Goal: Task Accomplishment & Management: Use online tool/utility

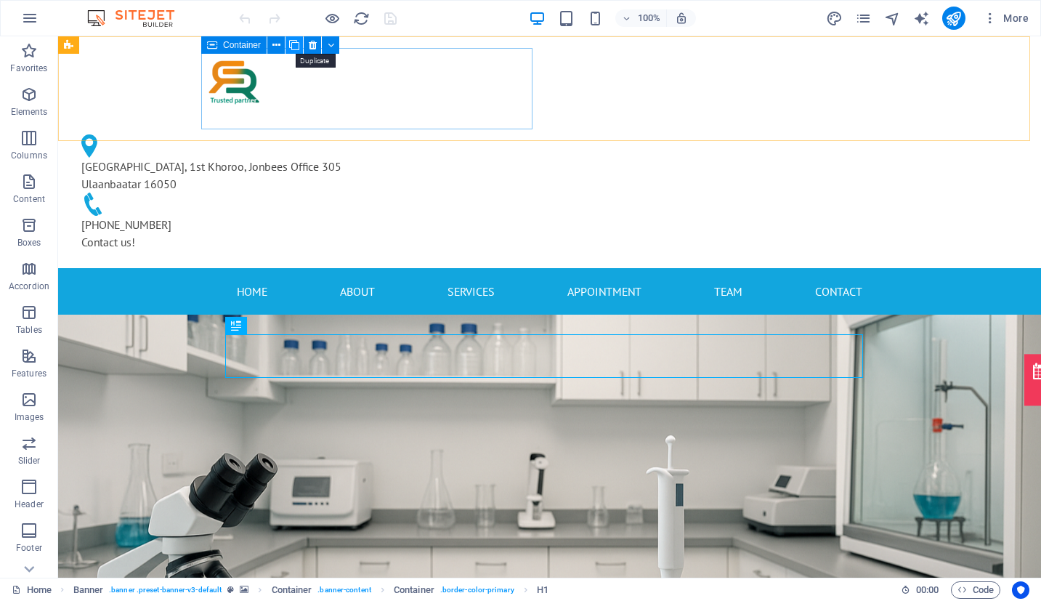
click at [296, 49] on icon at bounding box center [294, 45] width 10 height 15
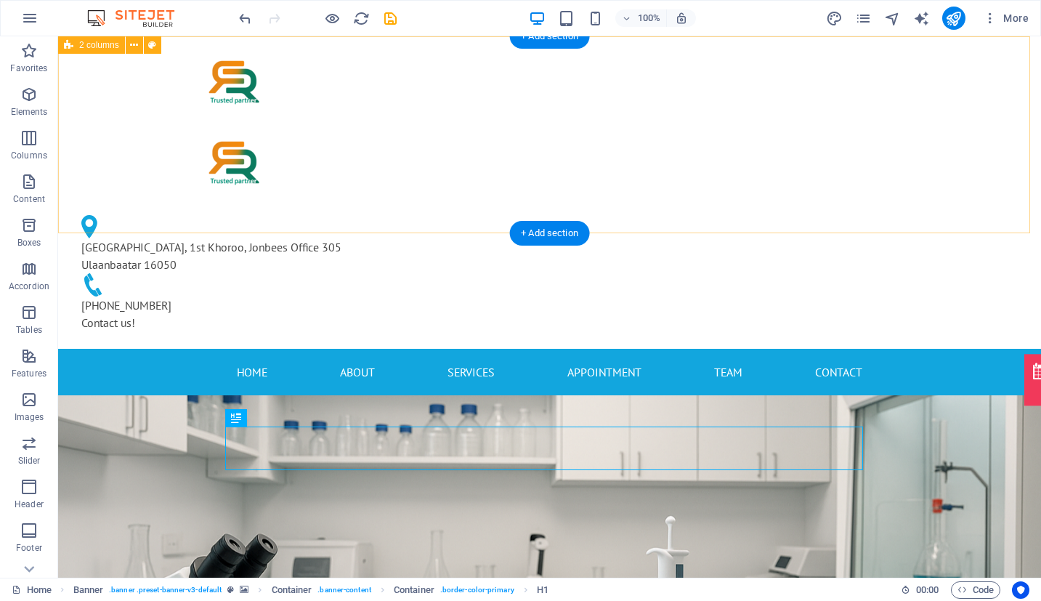
click at [401, 129] on div at bounding box center [235, 163] width 331 height 69
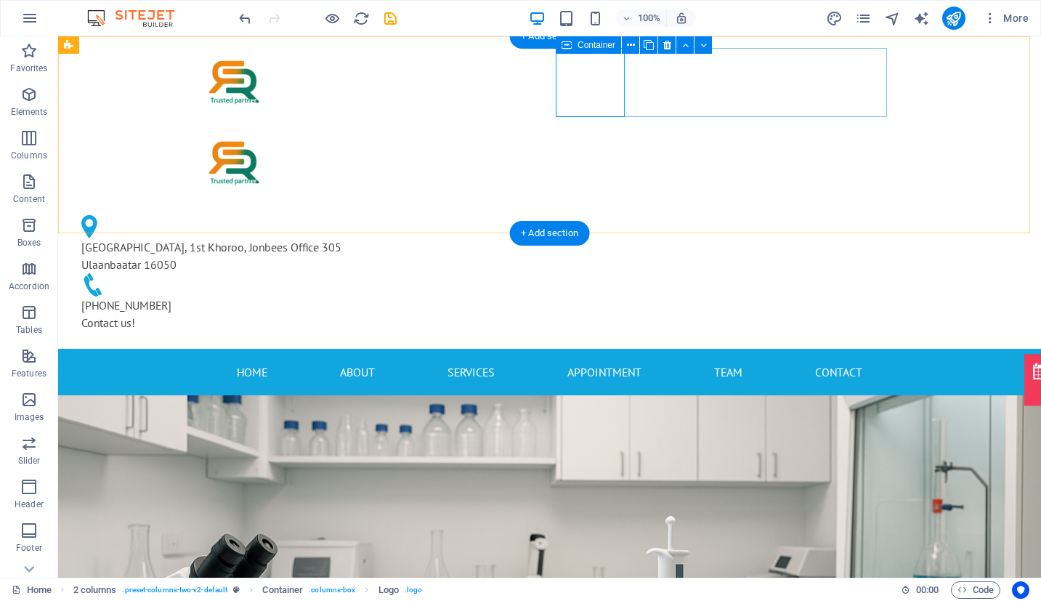
click at [401, 129] on div at bounding box center [235, 163] width 331 height 69
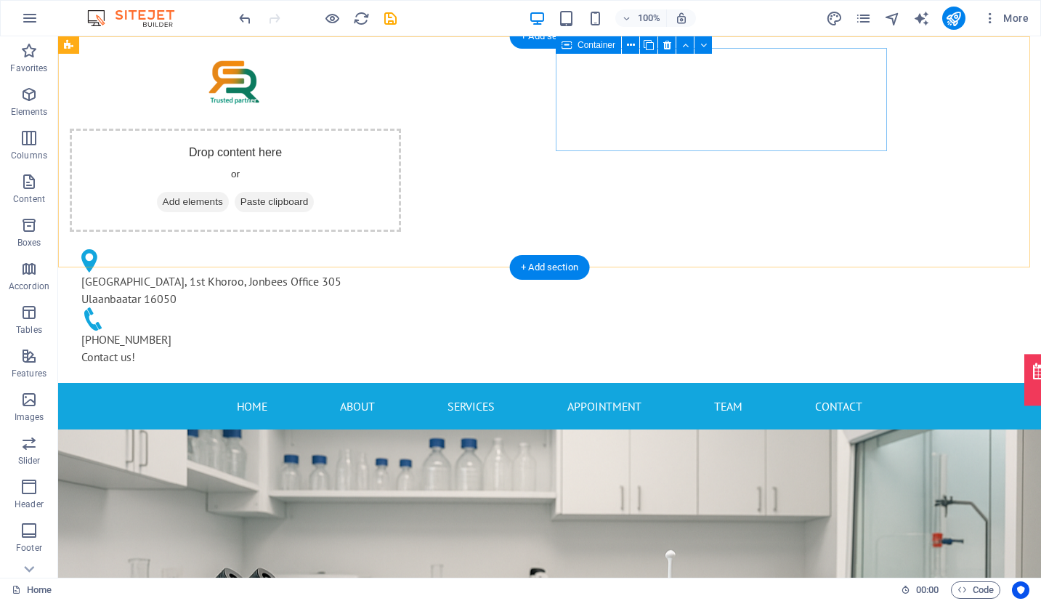
click at [401, 129] on div "Drop content here or Add elements Paste clipboard" at bounding box center [235, 180] width 331 height 103
click at [401, 144] on div "Drop content here or Add elements Paste clipboard" at bounding box center [235, 180] width 331 height 103
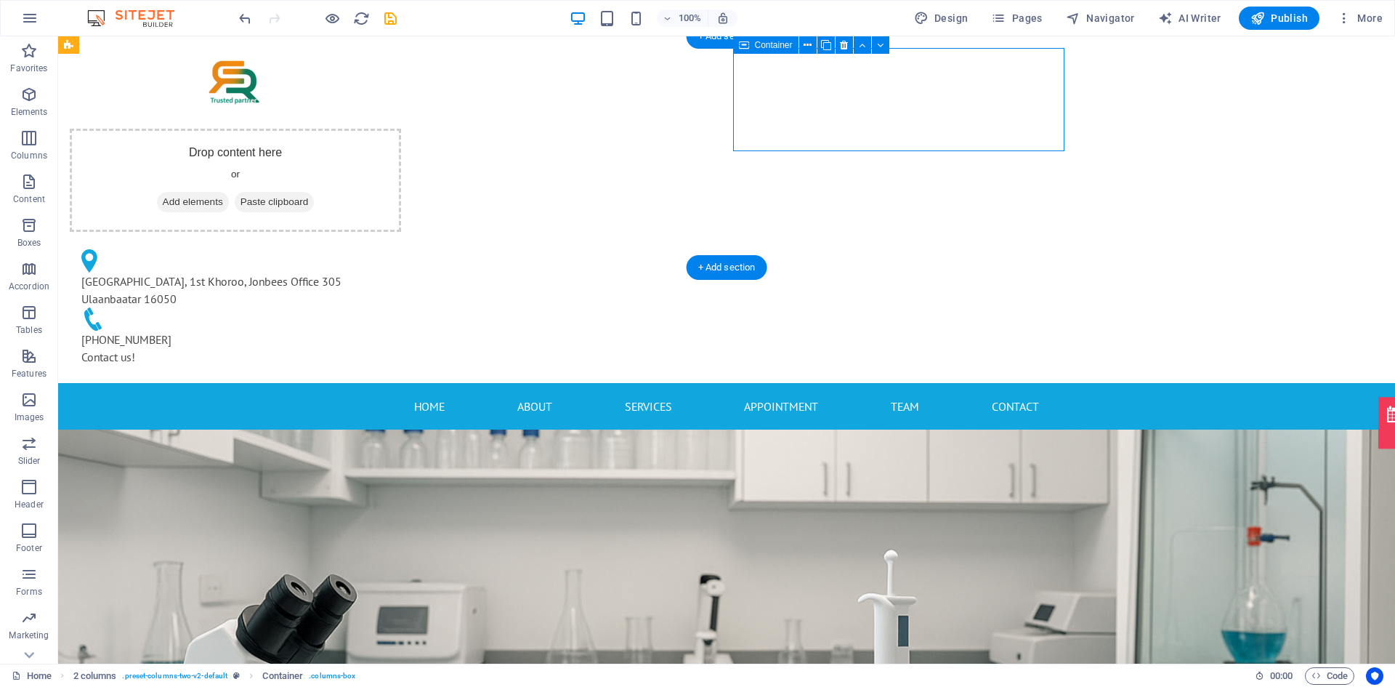
drag, startPoint x: 1063, startPoint y: 150, endPoint x: 541, endPoint y: 113, distance: 523.8
click at [401, 129] on div "Drop content here or Add elements Paste clipboard" at bounding box center [235, 180] width 331 height 103
drag, startPoint x: 356, startPoint y: 118, endPoint x: 411, endPoint y: 94, distance: 60.2
click at [369, 115] on div "Drop content here or Add elements Paste clipboard [GEOGRAPHIC_DATA], 1st Khoroo…" at bounding box center [726, 209] width 1337 height 347
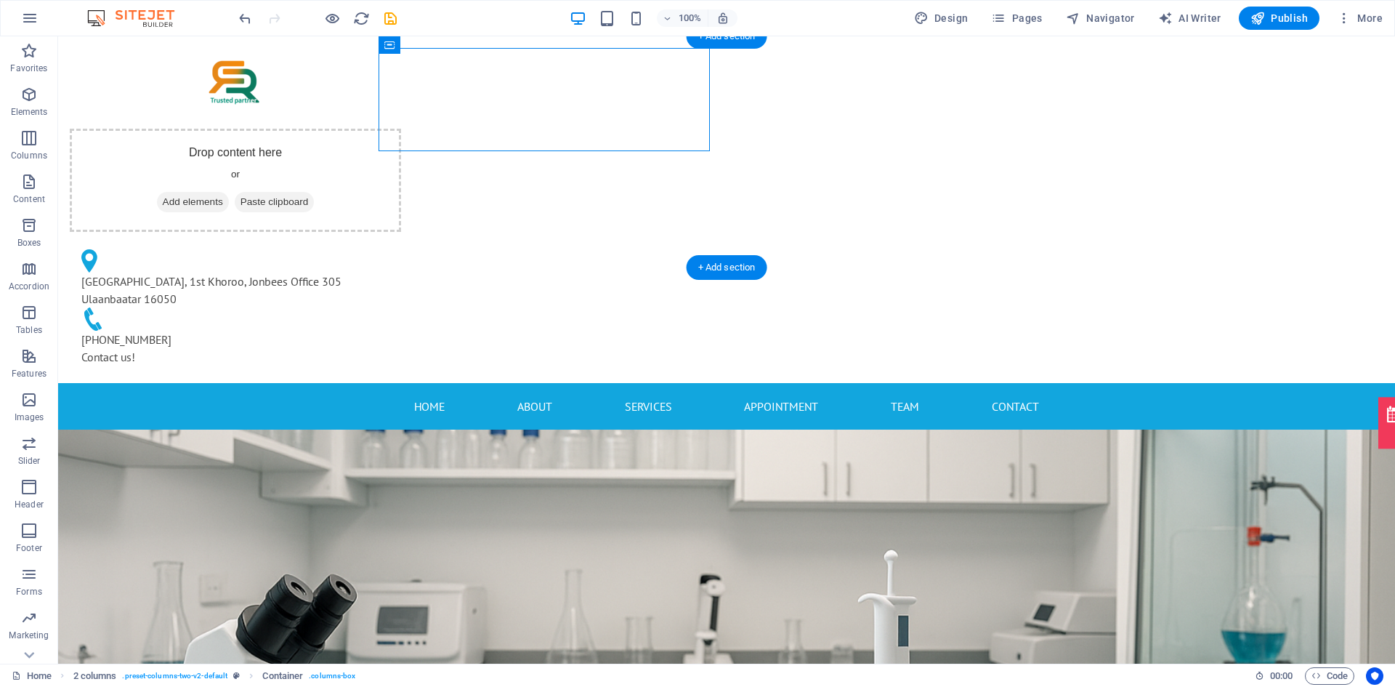
drag, startPoint x: 539, startPoint y: 51, endPoint x: 190, endPoint y: 76, distance: 349.7
click at [190, 76] on div "Drop content here or Add elements Paste clipboard [GEOGRAPHIC_DATA], 1st Khoroo…" at bounding box center [726, 209] width 1337 height 347
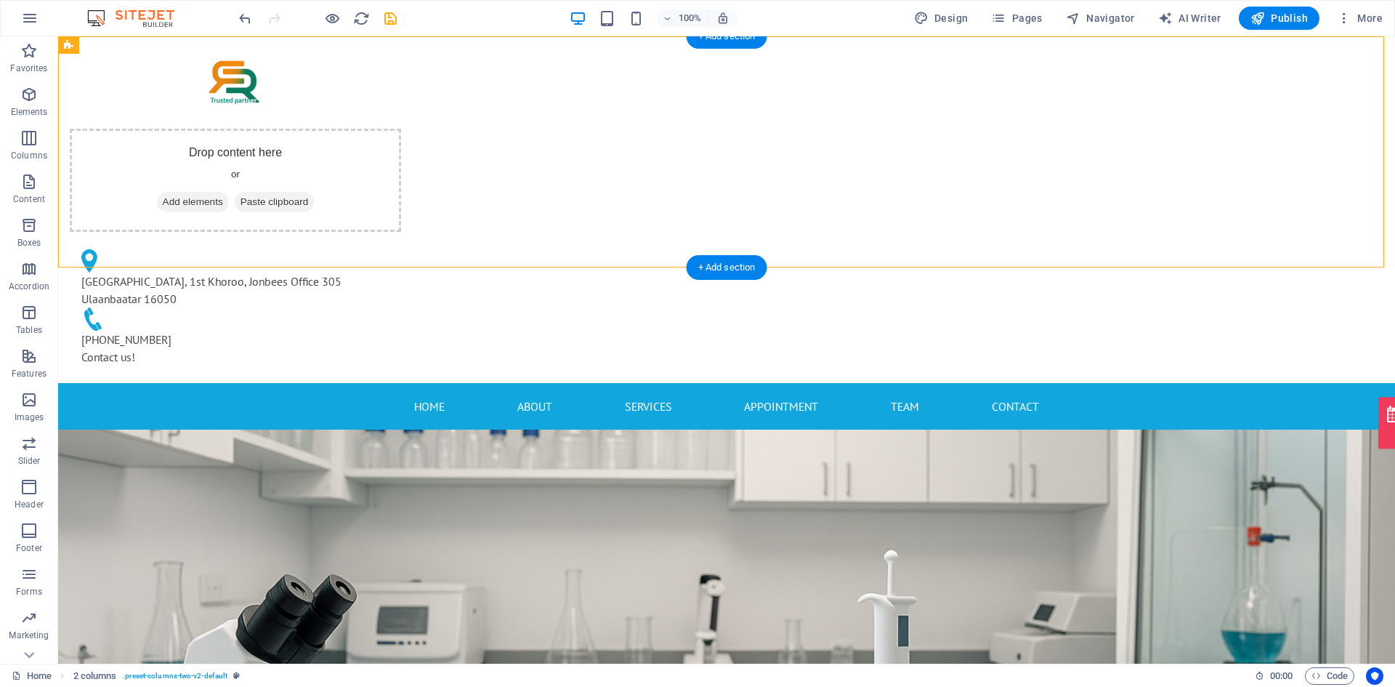
drag, startPoint x: 429, startPoint y: 47, endPoint x: 174, endPoint y: 83, distance: 257.6
click at [174, 83] on div "Drop content here or Add elements Paste clipboard [GEOGRAPHIC_DATA], 1st Khoroo…" at bounding box center [726, 209] width 1337 height 347
click at [401, 97] on div at bounding box center [235, 82] width 331 height 69
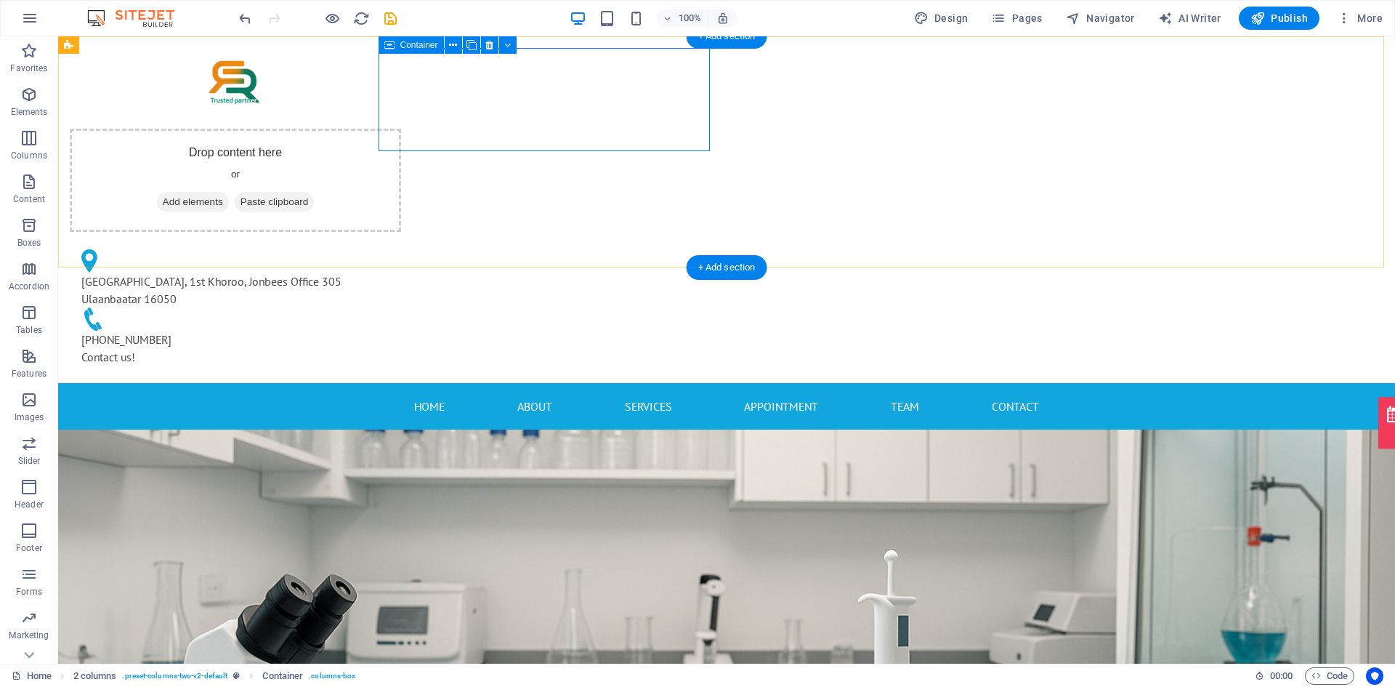
click at [401, 94] on div at bounding box center [235, 82] width 331 height 69
click at [504, 47] on icon at bounding box center [507, 45] width 7 height 15
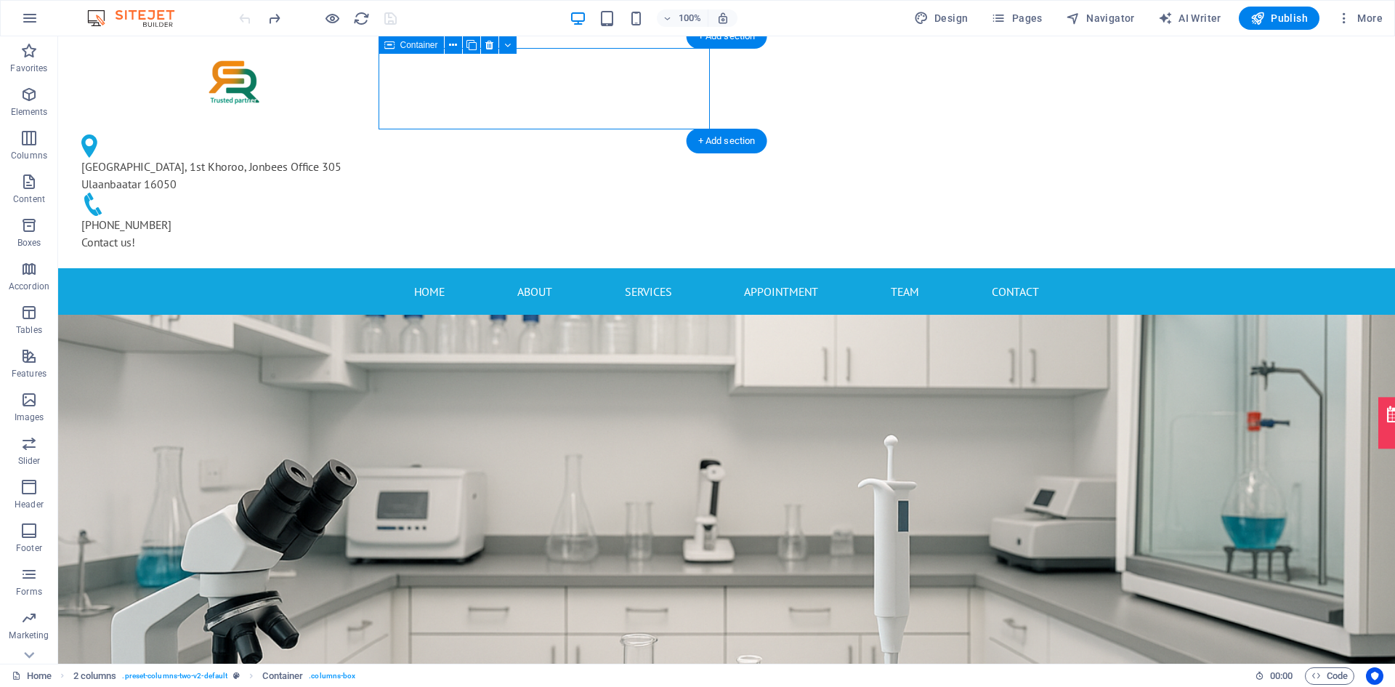
click at [401, 76] on div at bounding box center [235, 82] width 331 height 69
click at [508, 44] on icon at bounding box center [507, 45] width 7 height 15
click at [452, 48] on icon at bounding box center [453, 45] width 8 height 15
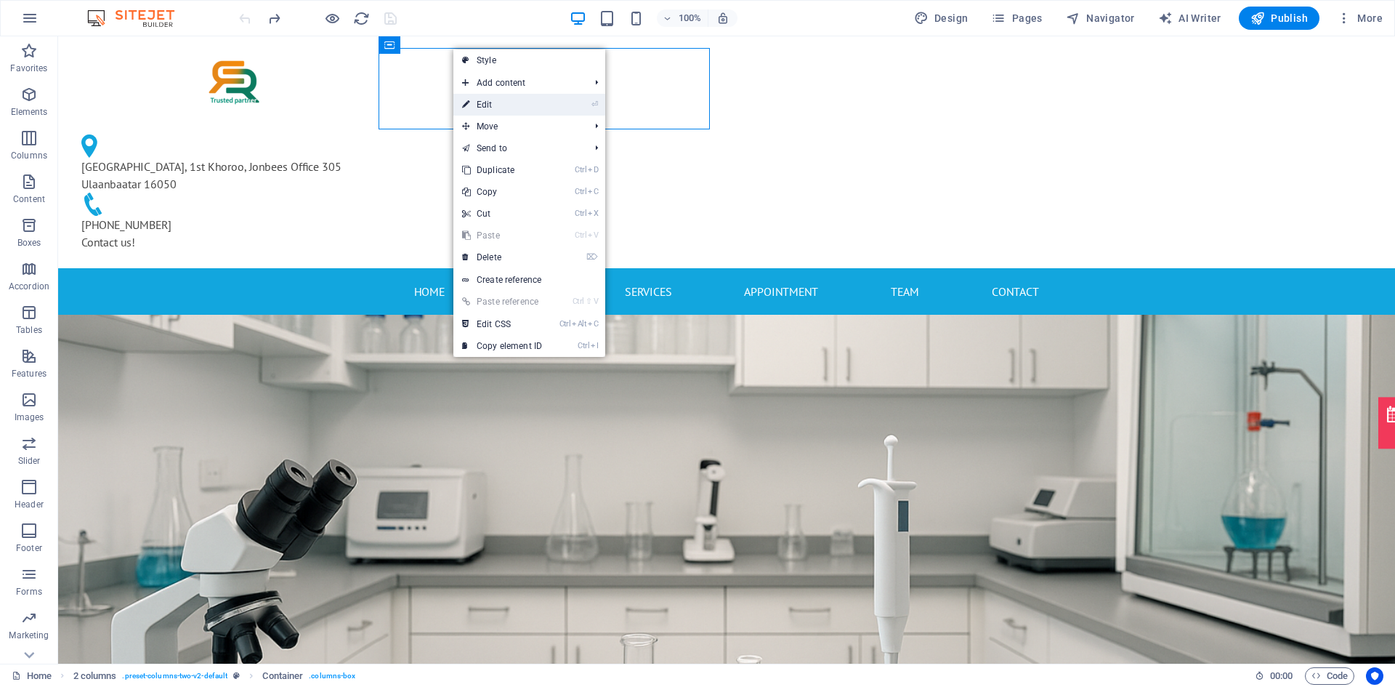
click at [504, 107] on link "⏎ Edit" at bounding box center [501, 105] width 97 height 22
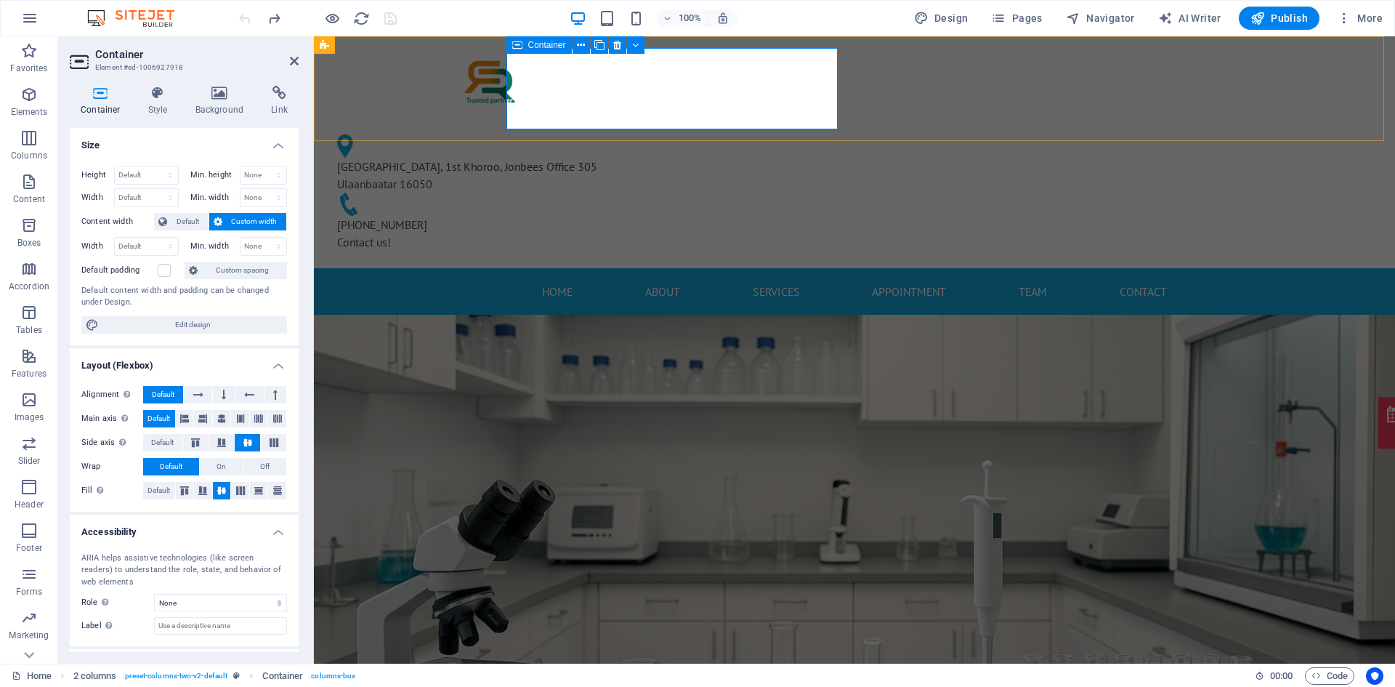
click at [657, 86] on div at bounding box center [491, 82] width 331 height 69
click at [582, 44] on icon at bounding box center [581, 45] width 8 height 15
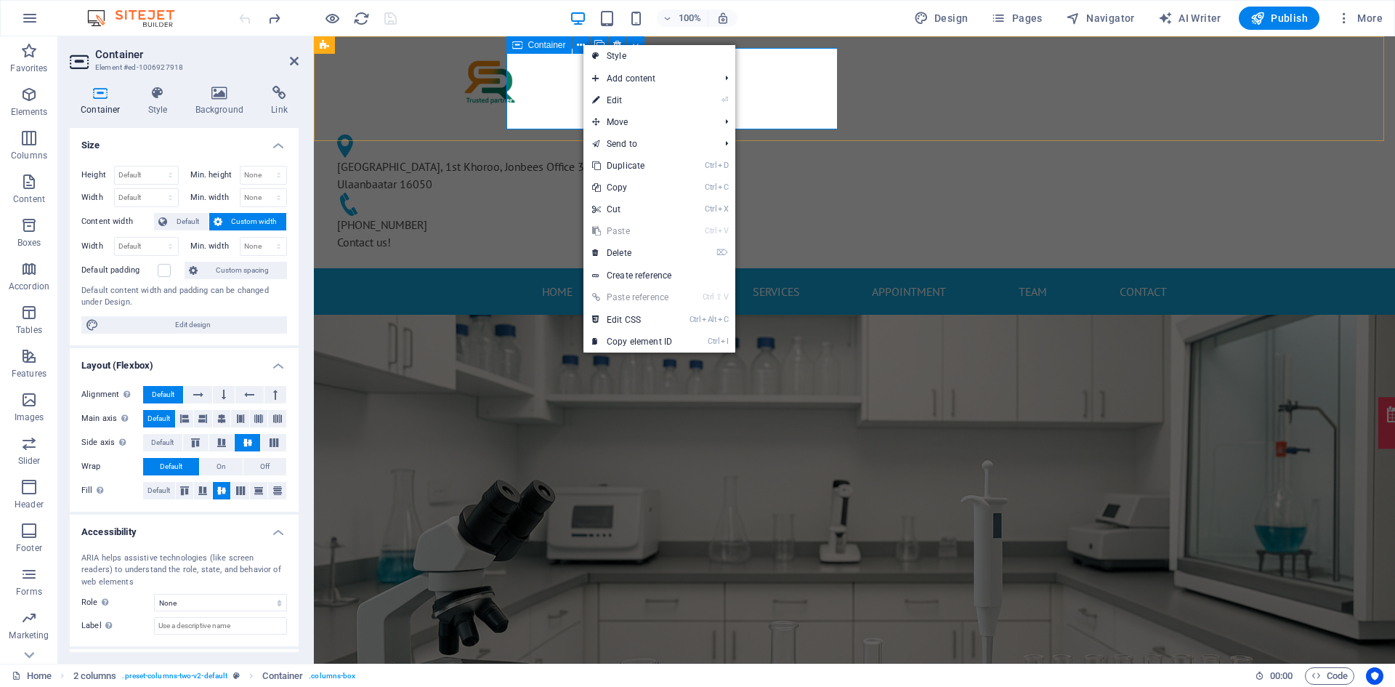
click at [657, 86] on div at bounding box center [491, 82] width 331 height 69
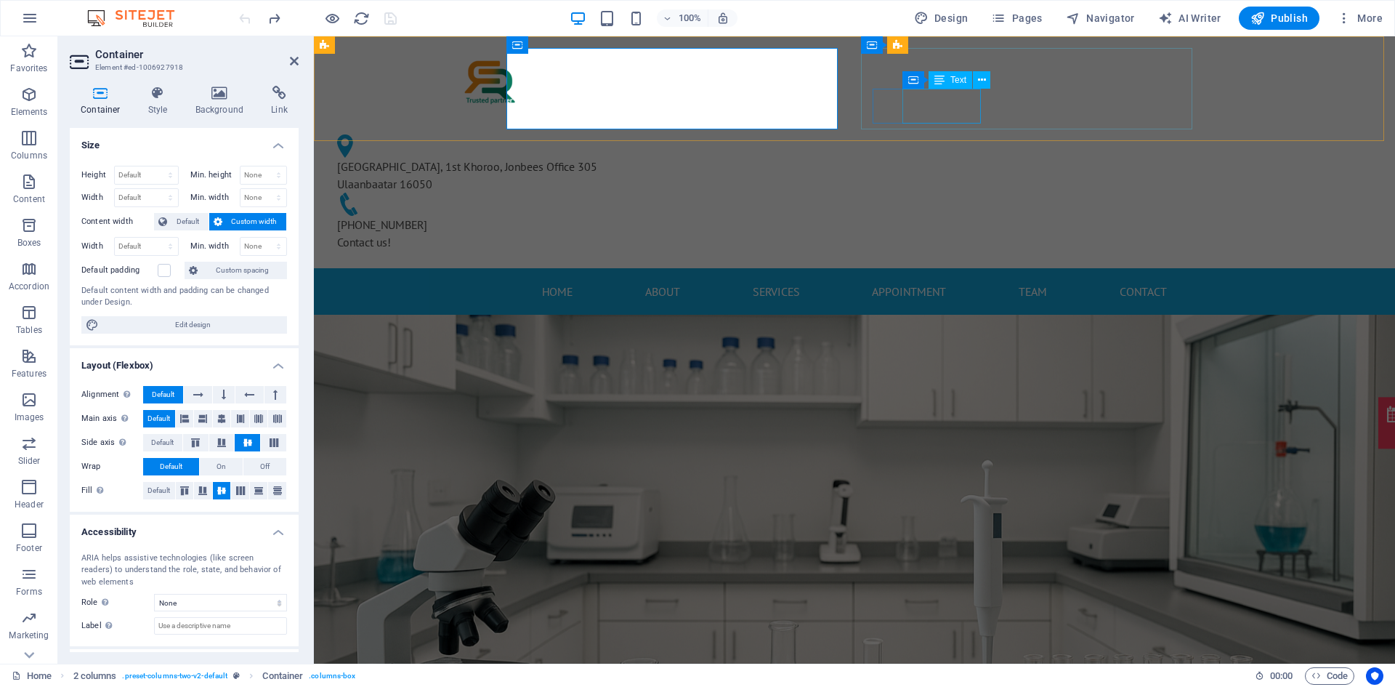
click at [930, 86] on div "Text" at bounding box center [951, 79] width 44 height 17
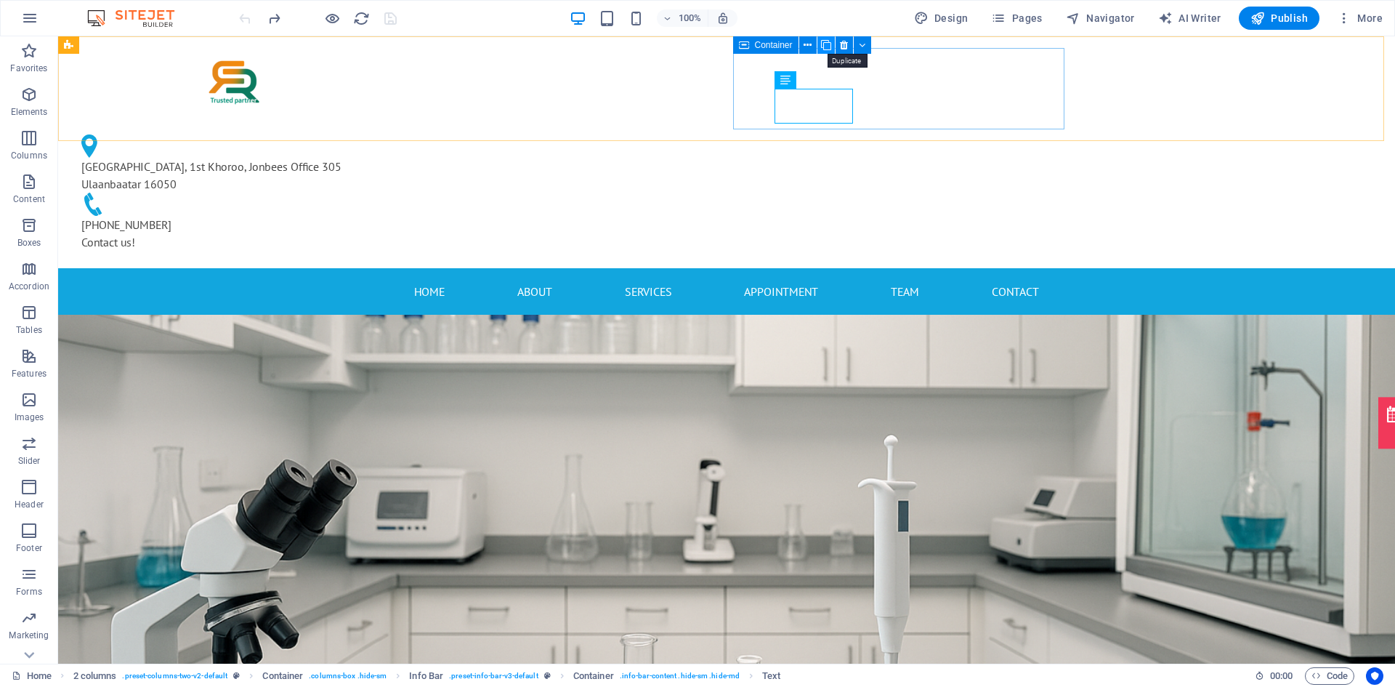
click at [826, 42] on icon at bounding box center [826, 45] width 10 height 15
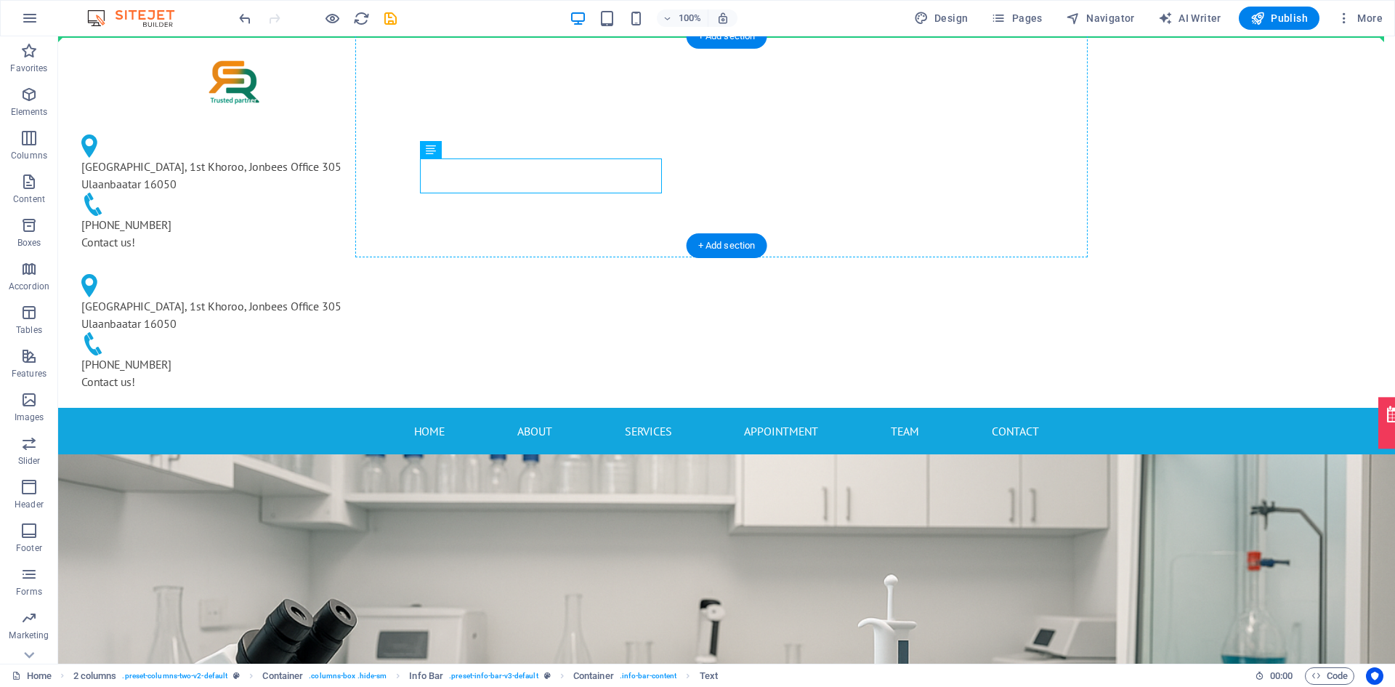
drag, startPoint x: 512, startPoint y: 174, endPoint x: 565, endPoint y: 87, distance: 101.1
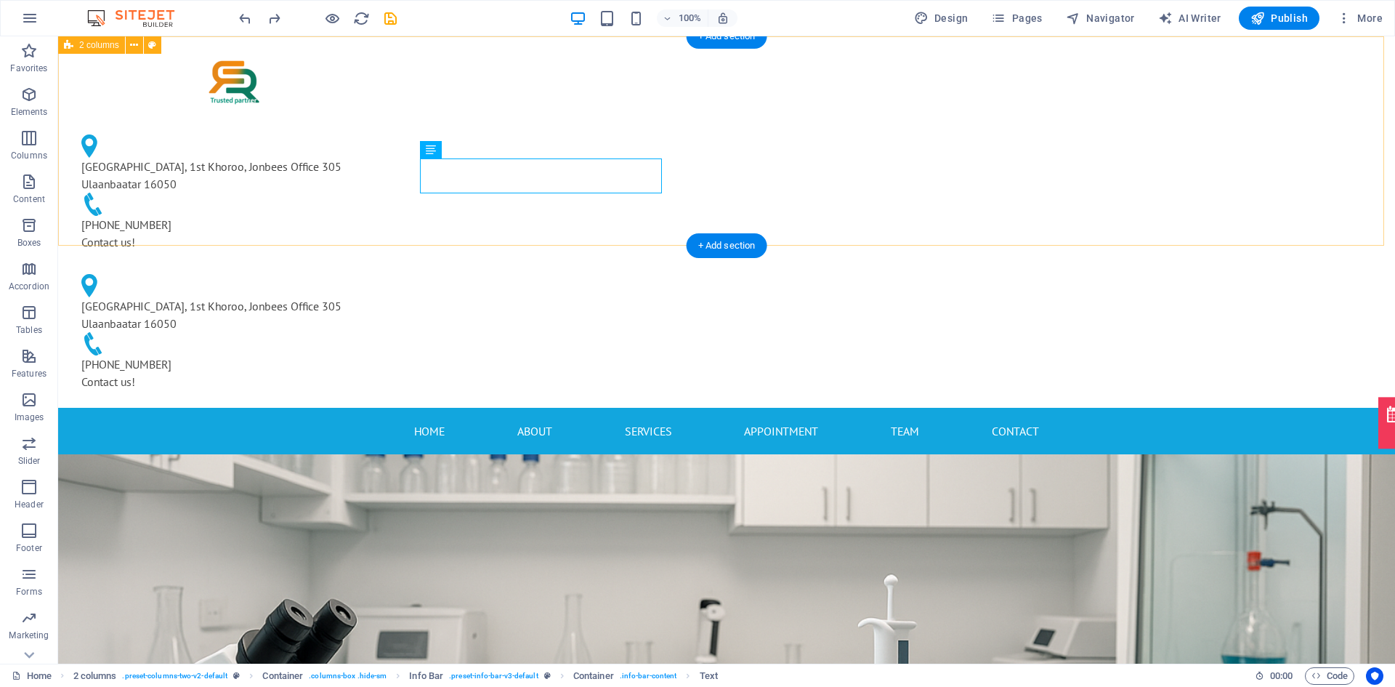
click at [188, 65] on div "[GEOGRAPHIC_DATA], 1st Khoroo, Jonbees Office 305 [GEOGRAPHIC_DATA] 16050 [PHON…" at bounding box center [726, 221] width 1337 height 371
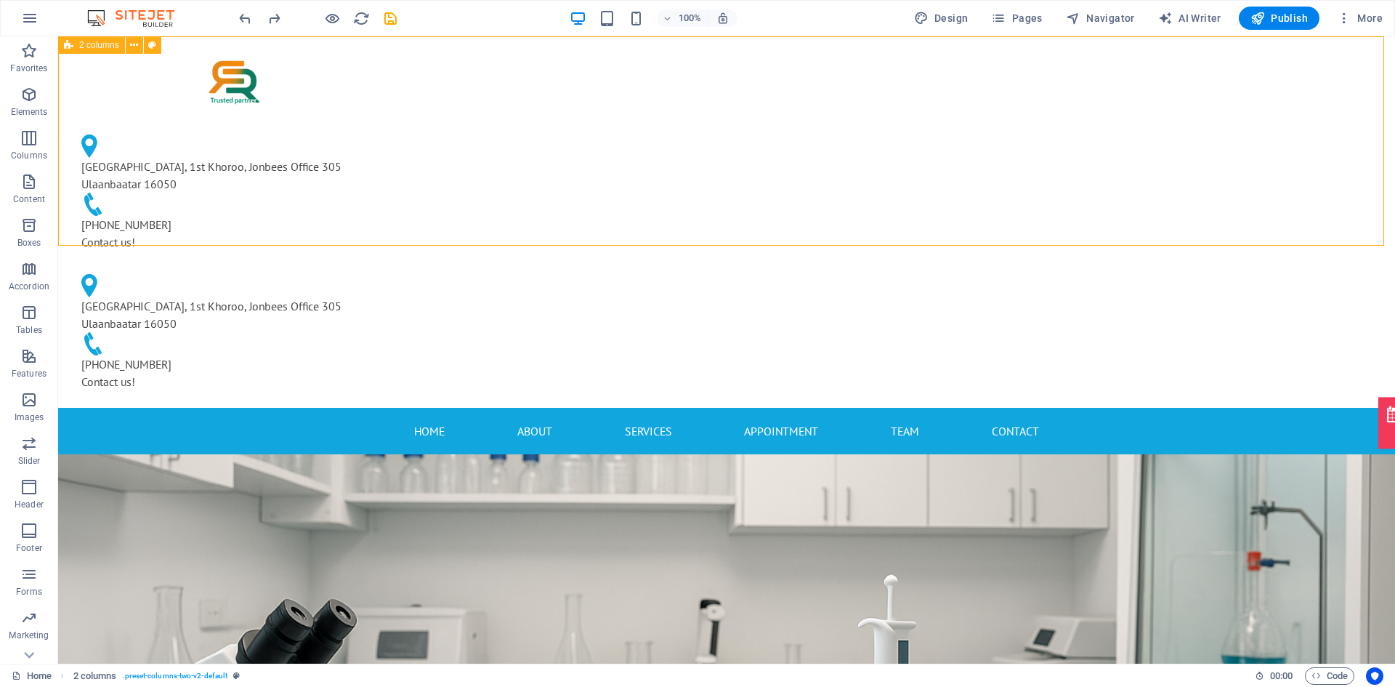
click at [89, 44] on span "2 columns" at bounding box center [99, 45] width 40 height 9
click at [127, 49] on button at bounding box center [134, 44] width 17 height 17
click at [94, 47] on span "2 columns" at bounding box center [99, 45] width 40 height 9
click at [132, 47] on icon at bounding box center [134, 45] width 8 height 15
click at [738, 245] on div "+ Add section" at bounding box center [727, 245] width 81 height 25
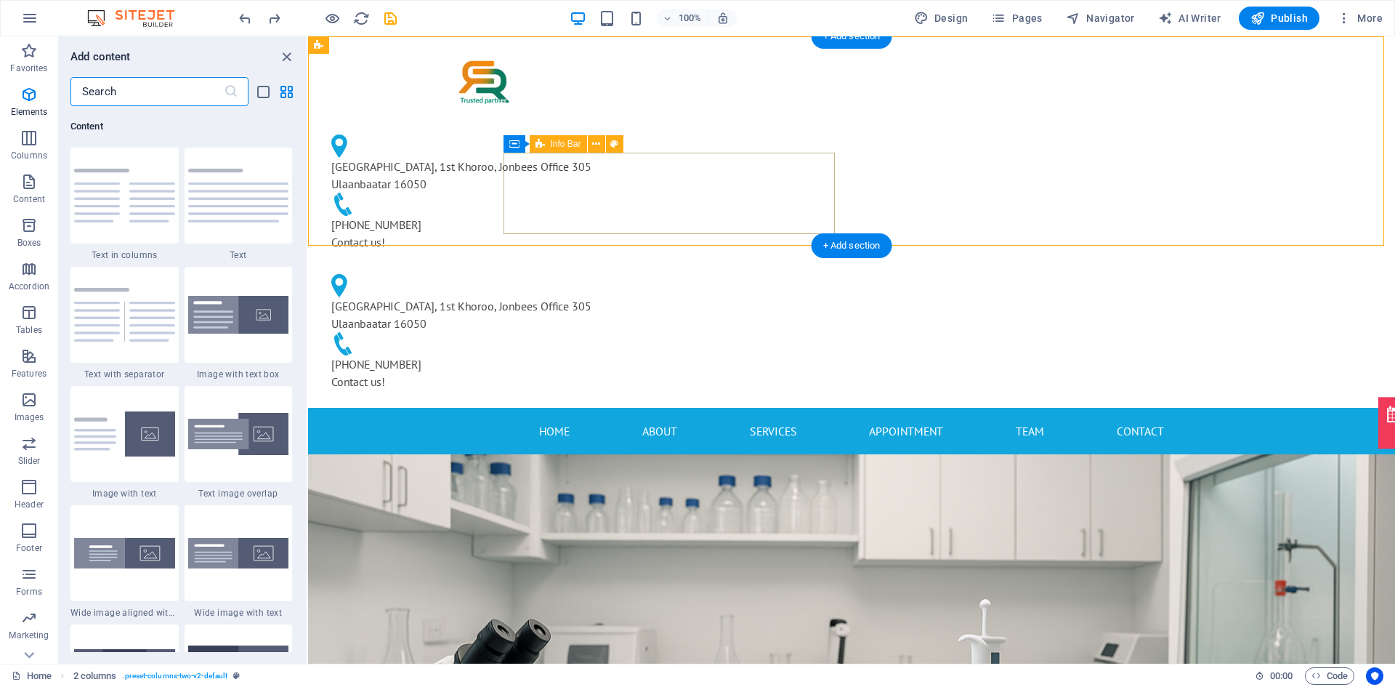
scroll to position [2542, 0]
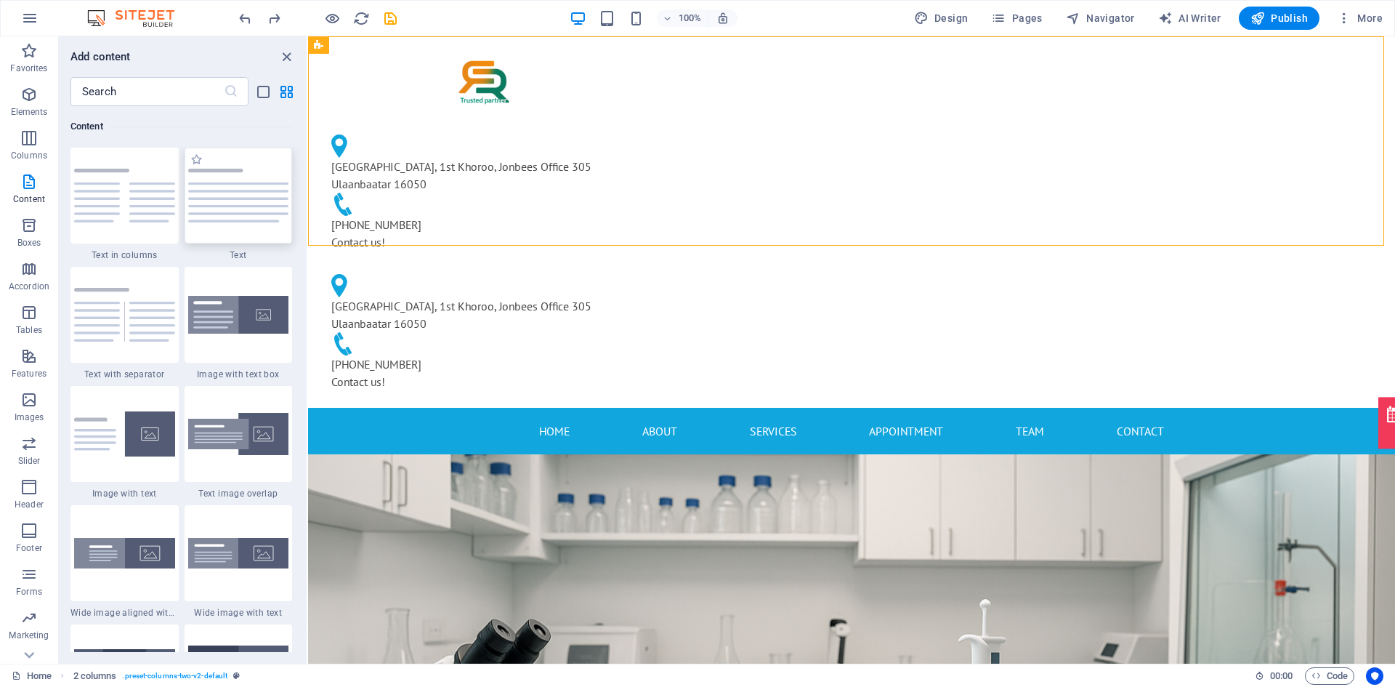
drag, startPoint x: 245, startPoint y: 202, endPoint x: 360, endPoint y: 67, distance: 177.3
click at [245, 202] on div at bounding box center [239, 196] width 108 height 96
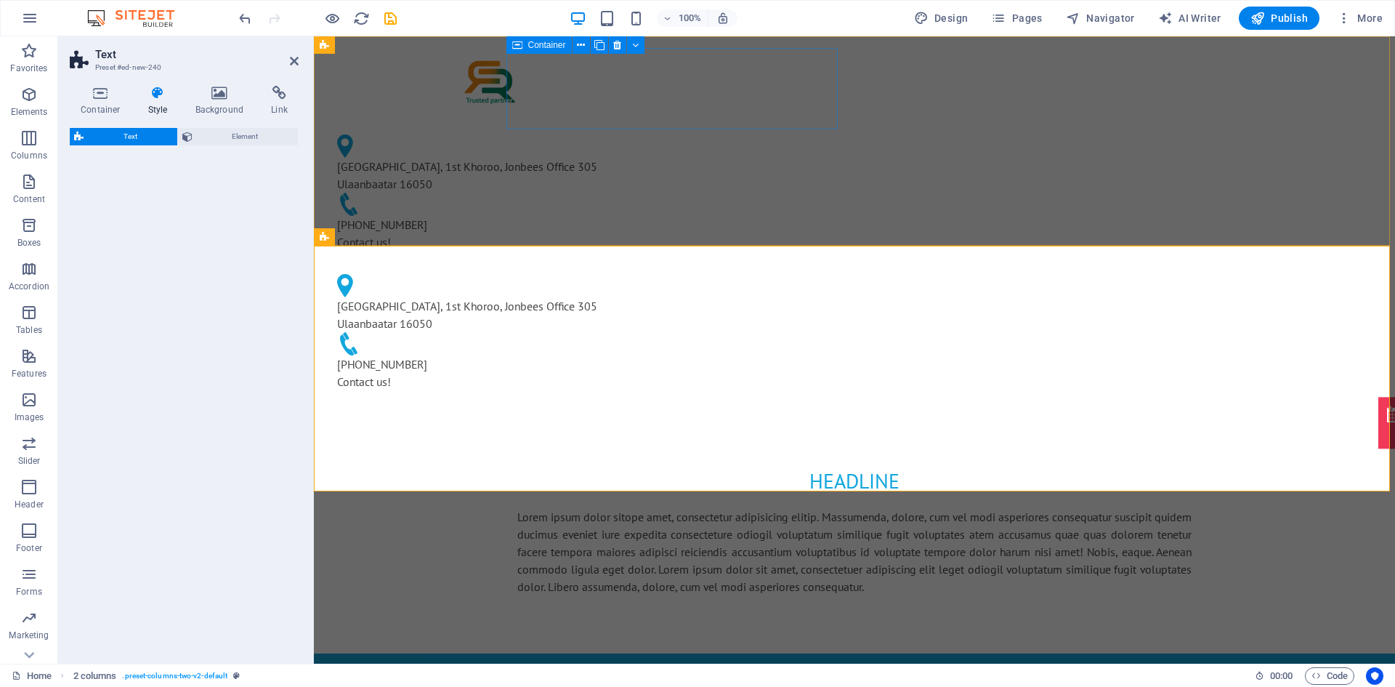
click at [657, 97] on div at bounding box center [491, 82] width 331 height 69
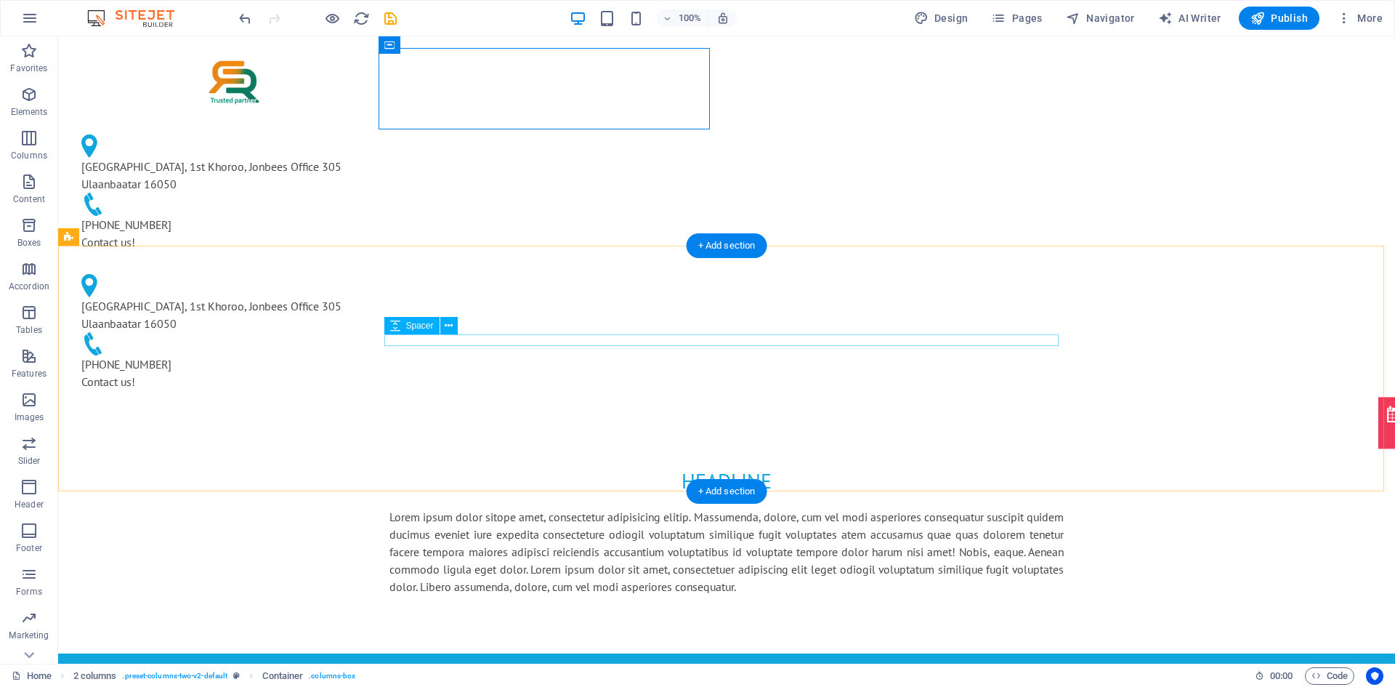
click at [709, 496] on div at bounding box center [726, 502] width 674 height 12
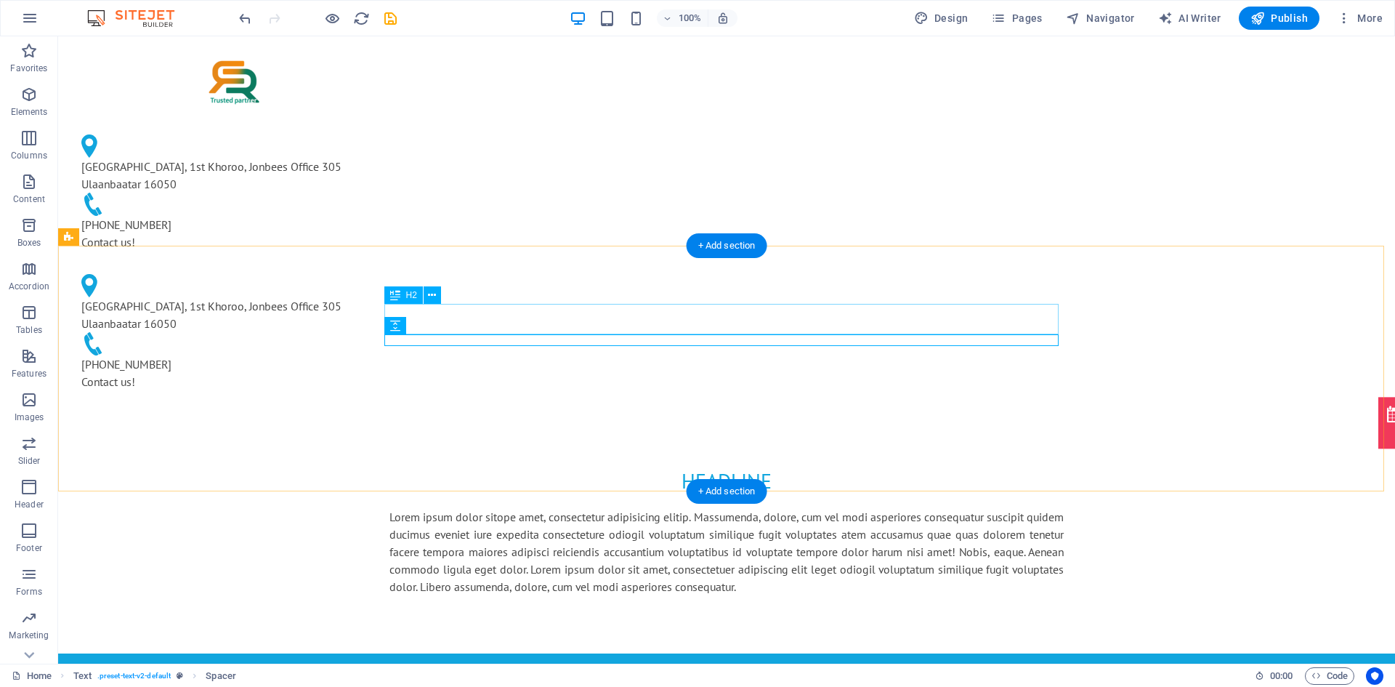
click at [738, 466] on div "Headline" at bounding box center [726, 481] width 674 height 31
click at [761, 466] on div "Headline" at bounding box center [726, 481] width 674 height 31
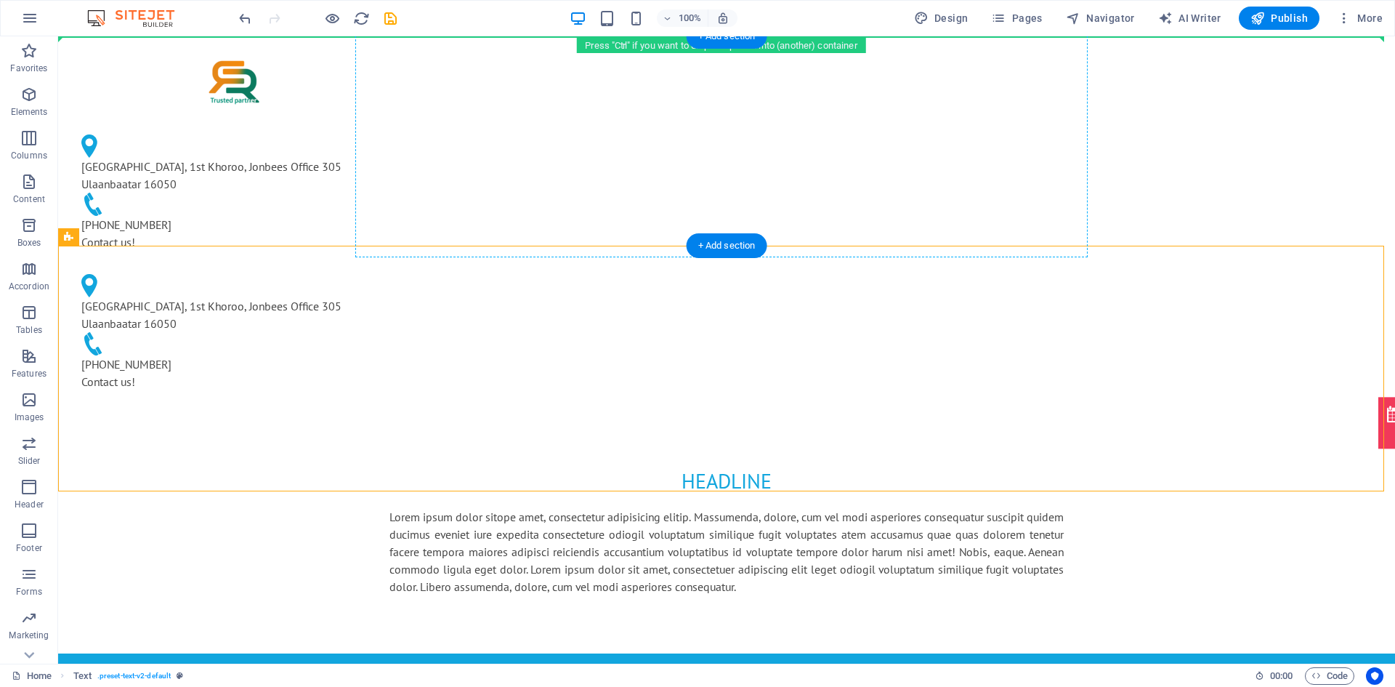
drag, startPoint x: 801, startPoint y: 302, endPoint x: 666, endPoint y: 105, distance: 239.2
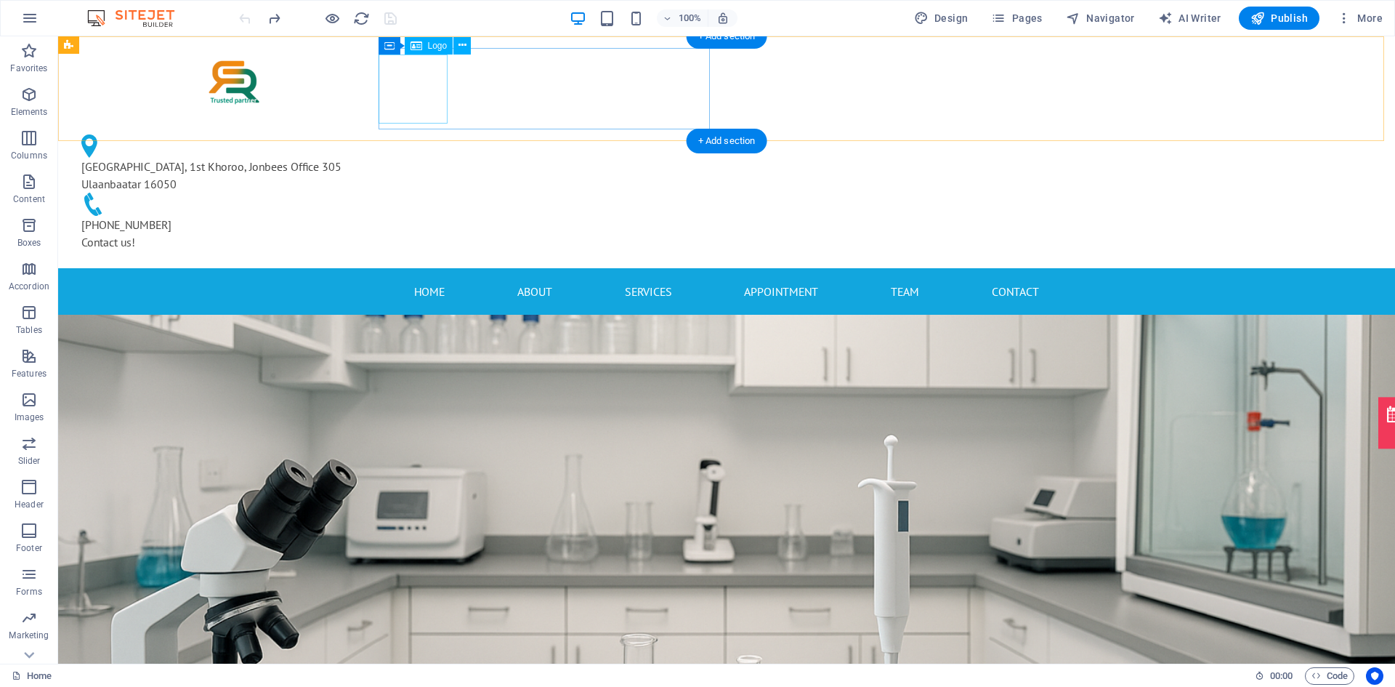
click at [401, 68] on div at bounding box center [235, 82] width 331 height 69
click at [401, 92] on div at bounding box center [235, 82] width 331 height 69
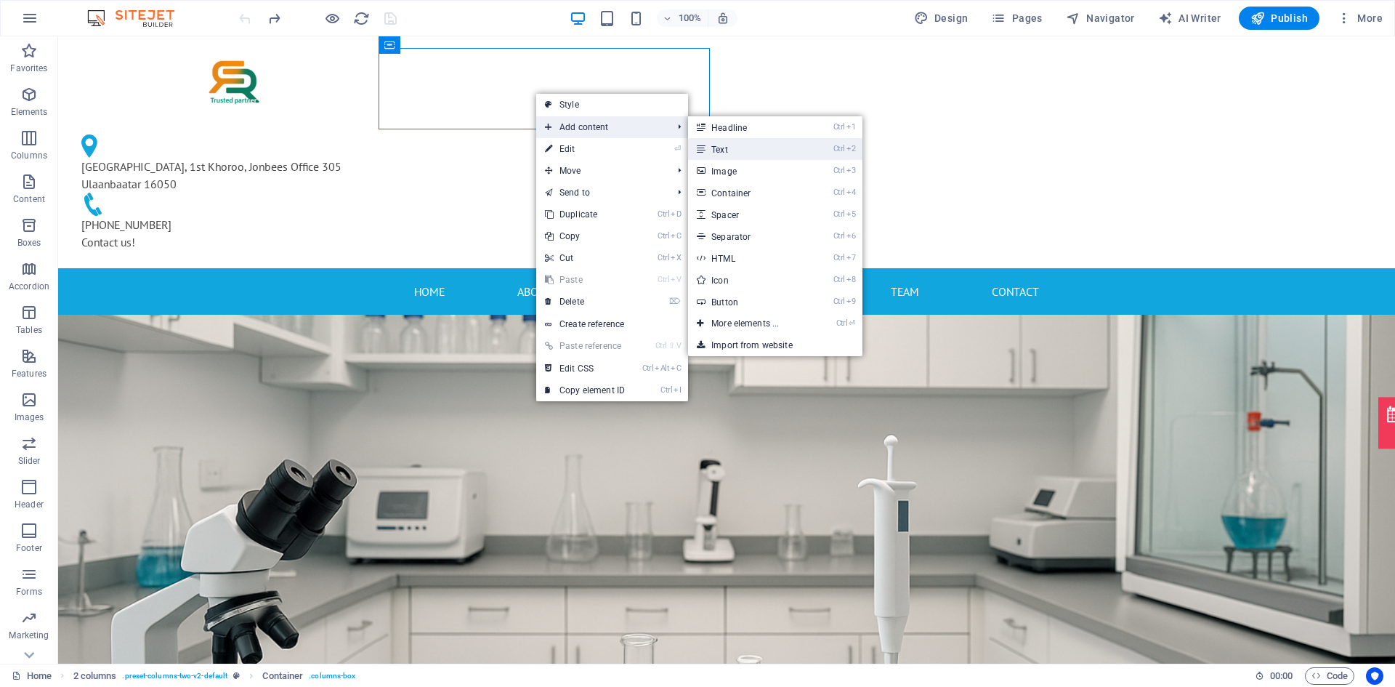
click at [732, 141] on link "Ctrl 2 Text" at bounding box center [748, 149] width 120 height 22
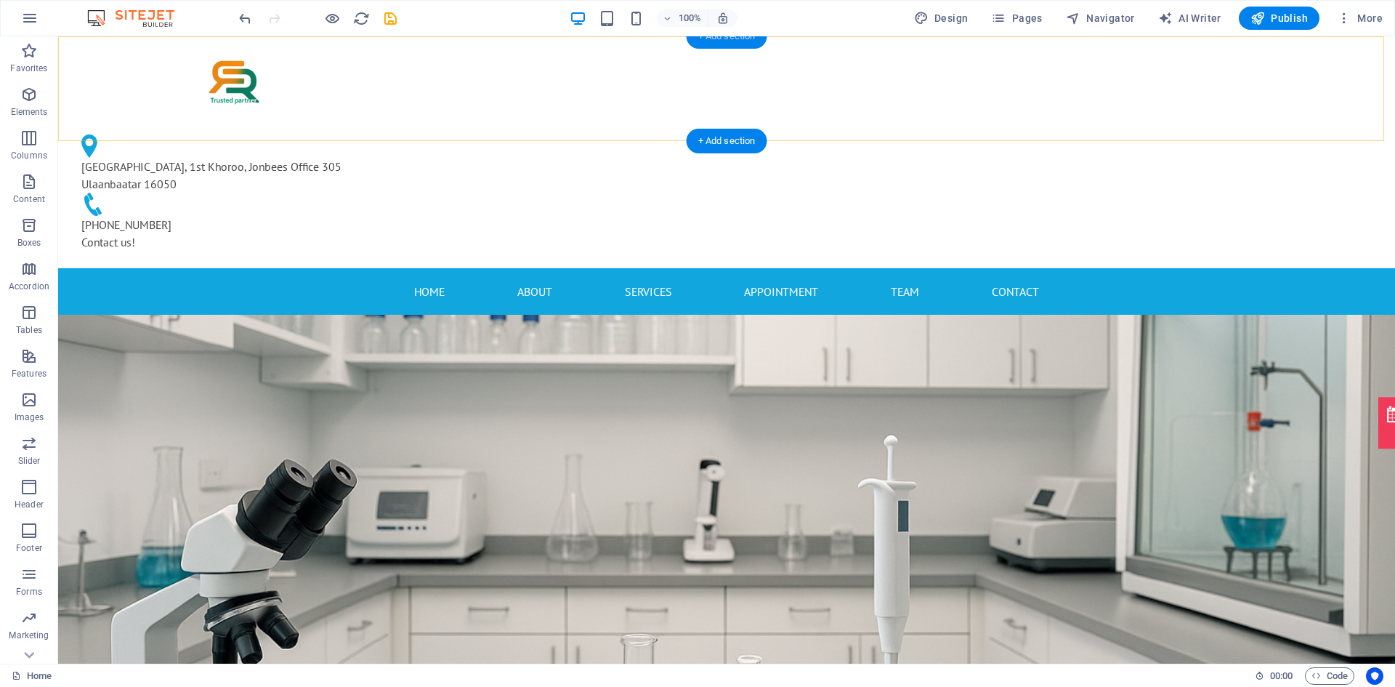
click at [711, 39] on div "+ Add section" at bounding box center [727, 36] width 81 height 25
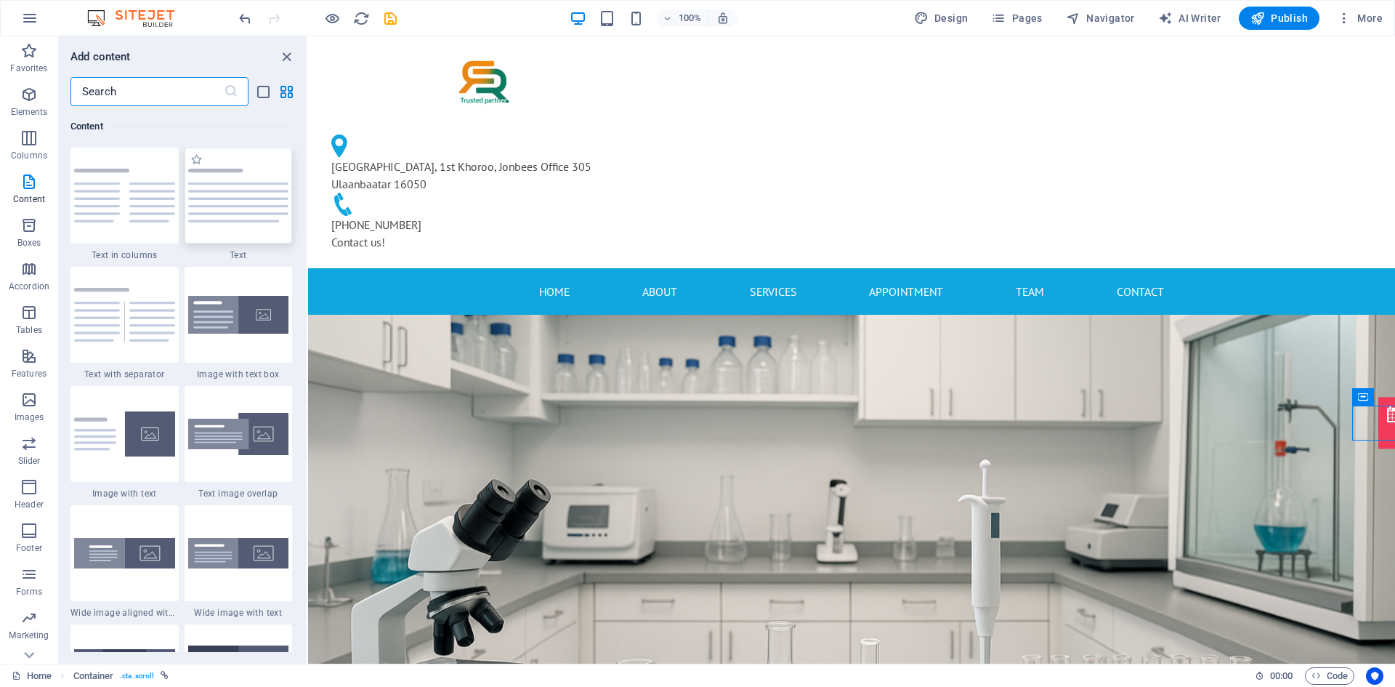
click at [212, 198] on img at bounding box center [238, 196] width 101 height 54
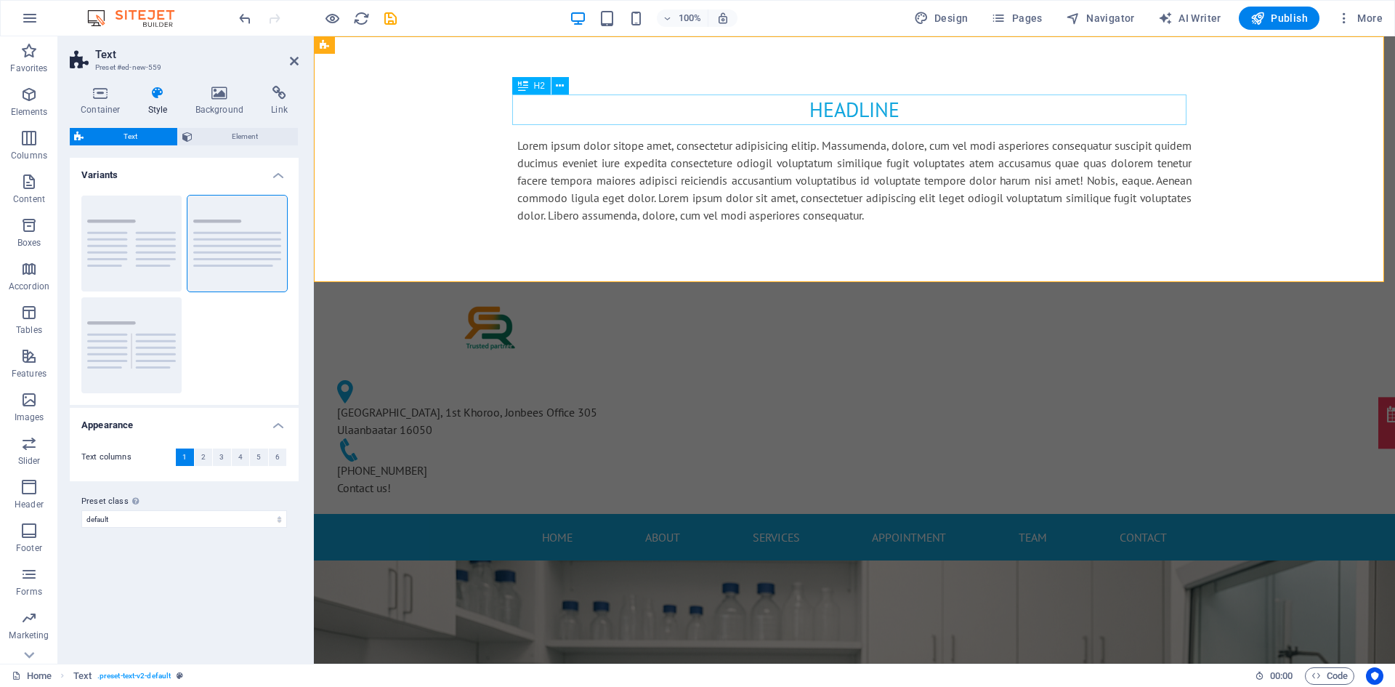
click at [889, 111] on div "Headline" at bounding box center [854, 109] width 674 height 31
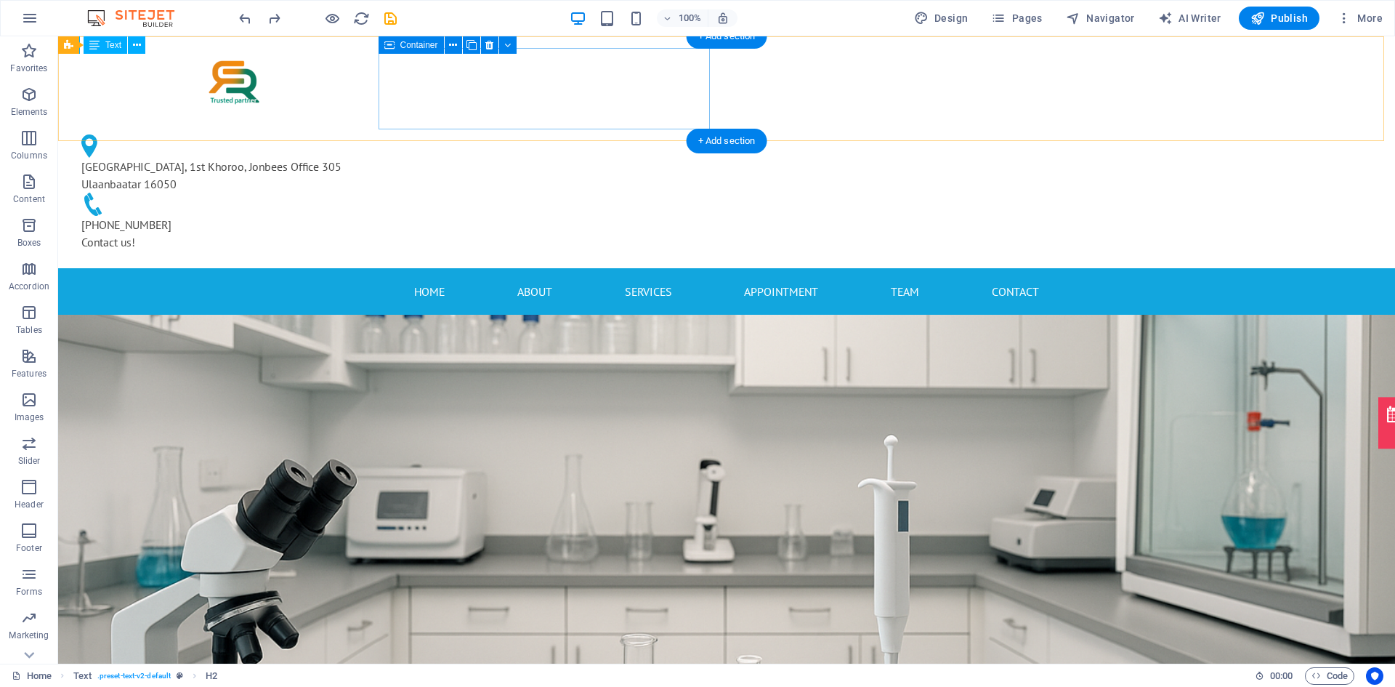
click at [401, 88] on div at bounding box center [235, 82] width 331 height 69
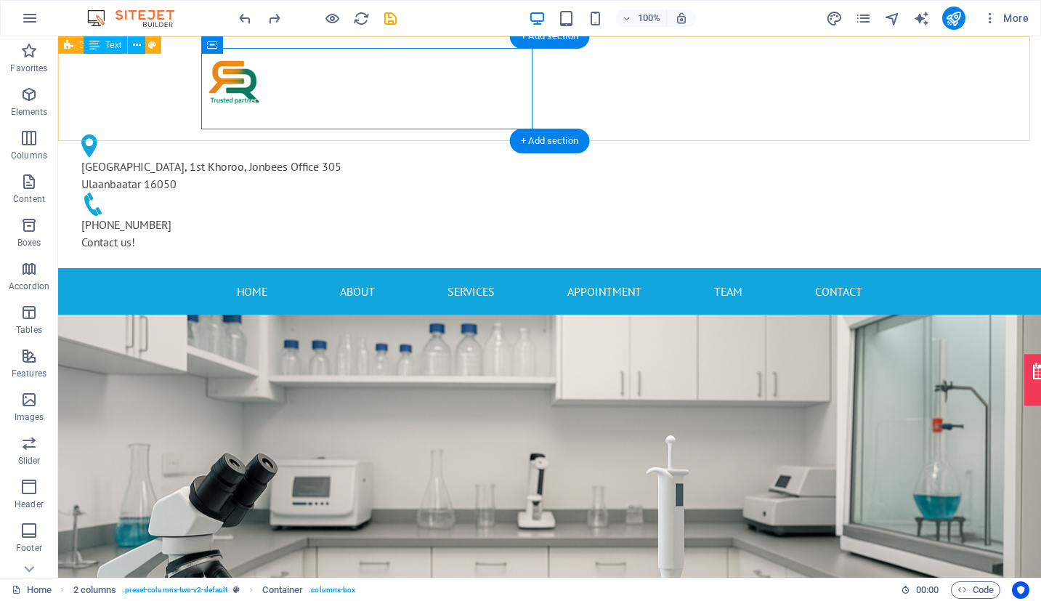
click at [418, 47] on div "[GEOGRAPHIC_DATA], 1st Khoroo, Jonbees Office 305 [GEOGRAPHIC_DATA] 16050 [PHON…" at bounding box center [549, 152] width 983 height 232
click at [401, 61] on div at bounding box center [235, 82] width 331 height 69
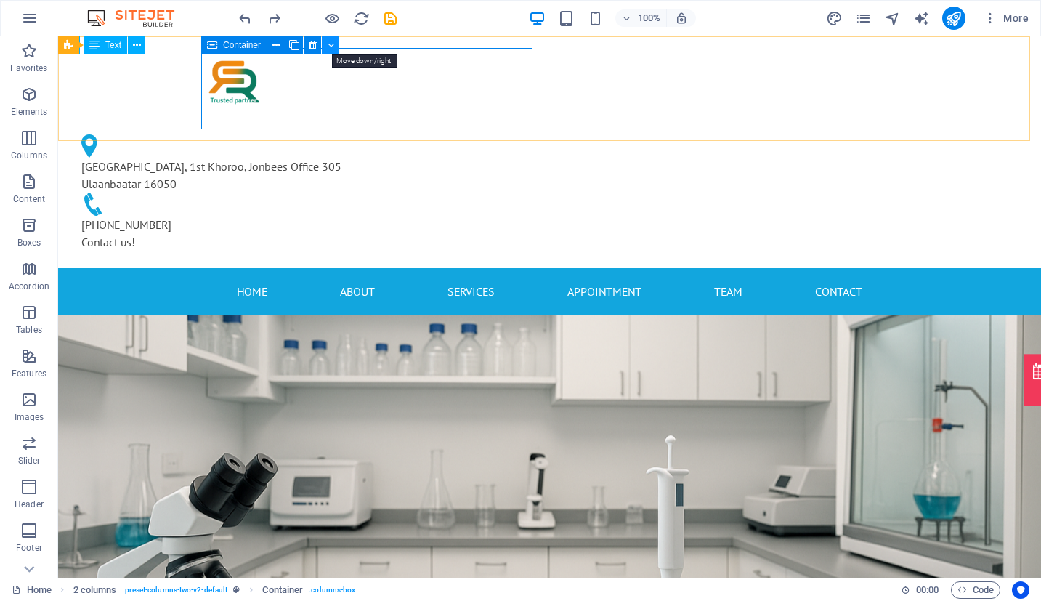
click at [329, 41] on icon at bounding box center [331, 45] width 7 height 15
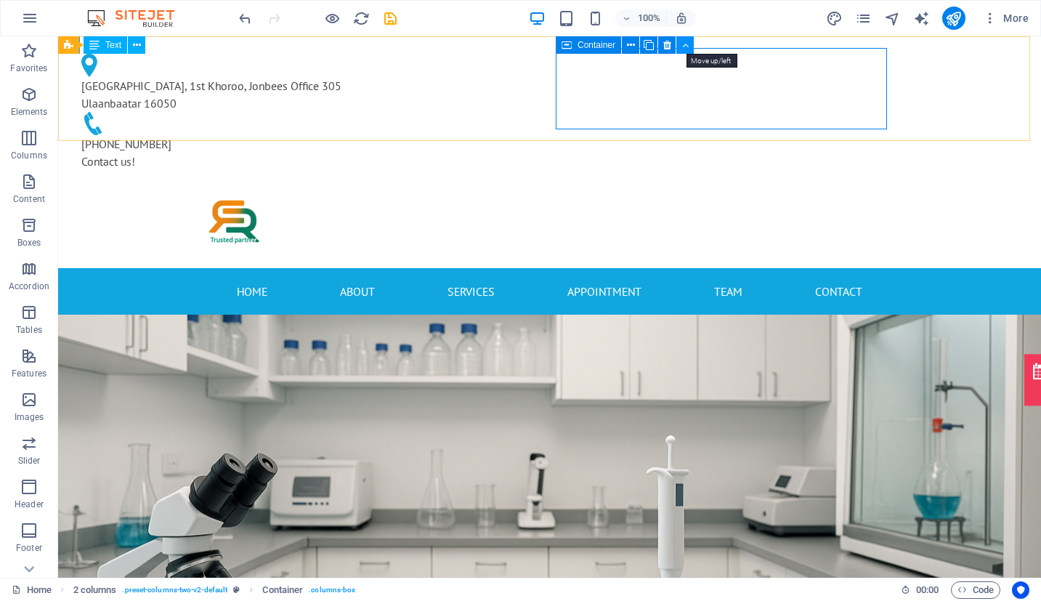
click at [685, 47] on icon at bounding box center [685, 45] width 7 height 15
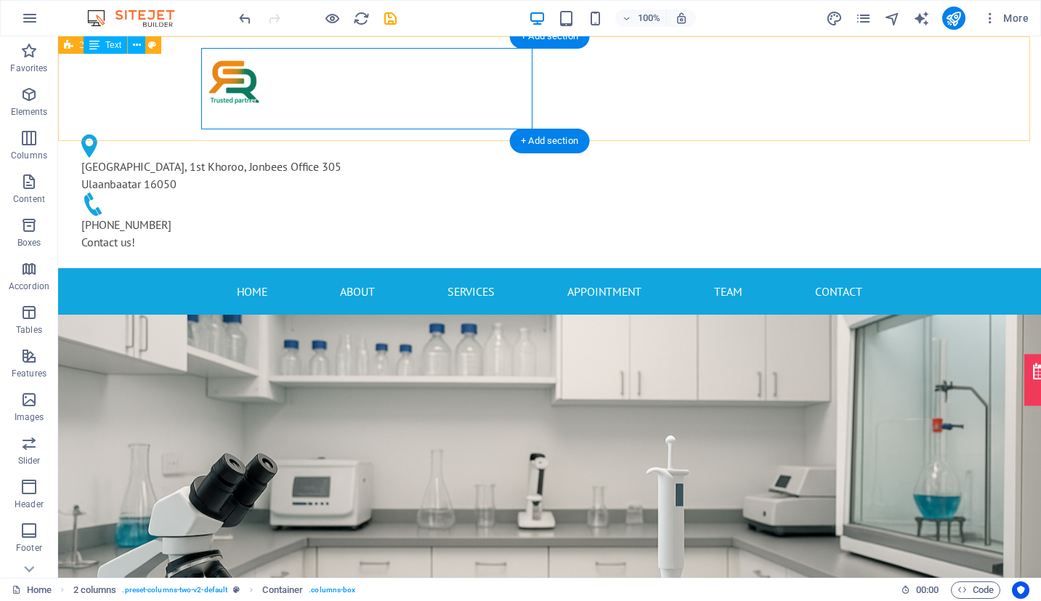
click at [126, 94] on div "[GEOGRAPHIC_DATA], 1st Khoroo, Jonbees Office 305 [GEOGRAPHIC_DATA] 16050 [PHON…" at bounding box center [549, 152] width 983 height 232
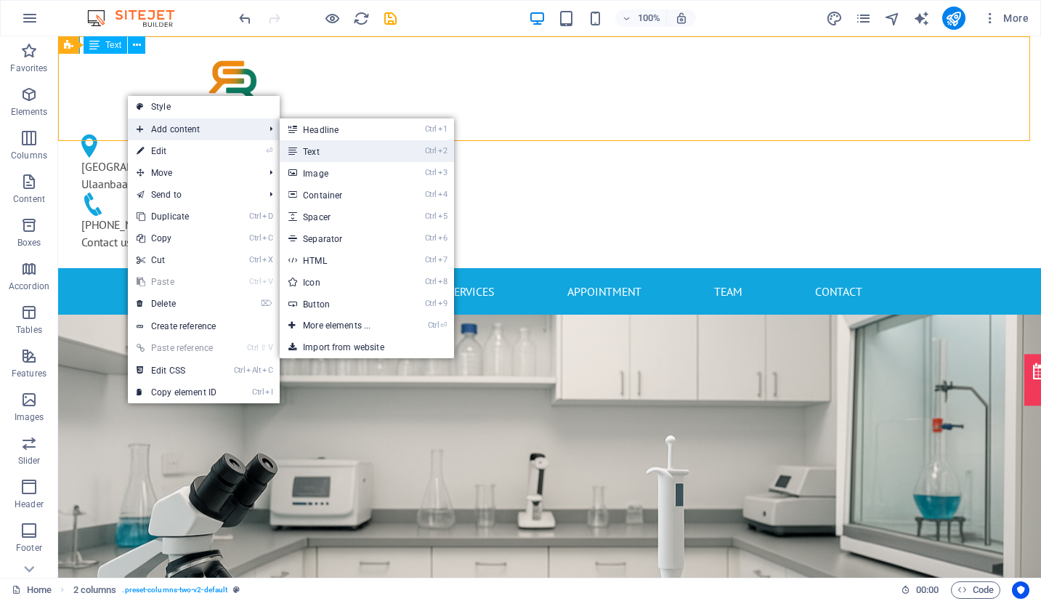
click at [317, 145] on link "Ctrl 2 Text" at bounding box center [340, 151] width 120 height 22
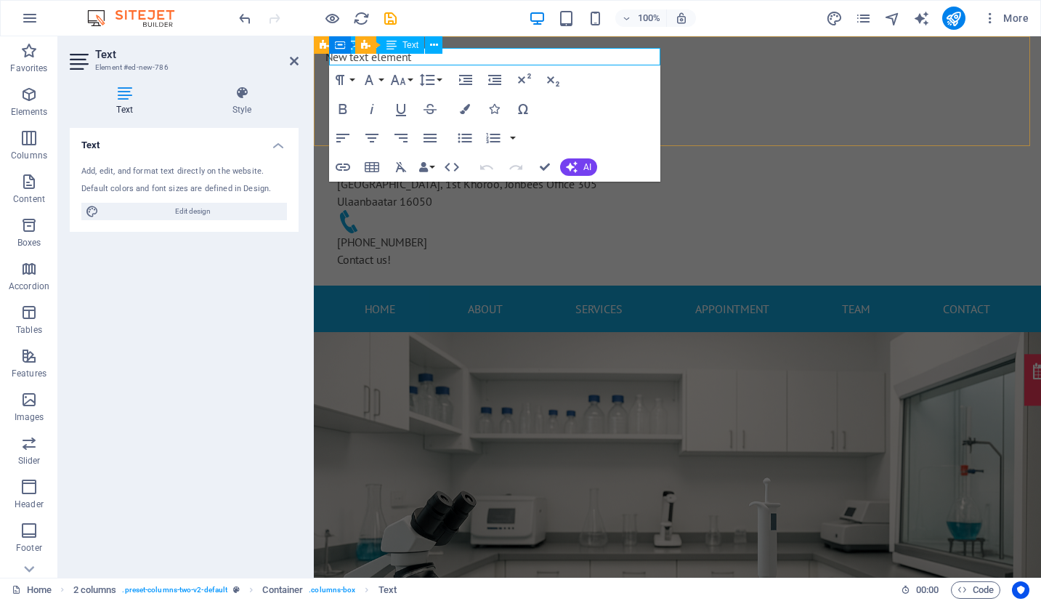
click at [424, 63] on p "New text element" at bounding box center [491, 56] width 331 height 17
drag, startPoint x: 423, startPoint y: 57, endPoint x: 616, endPoint y: 91, distance: 196.3
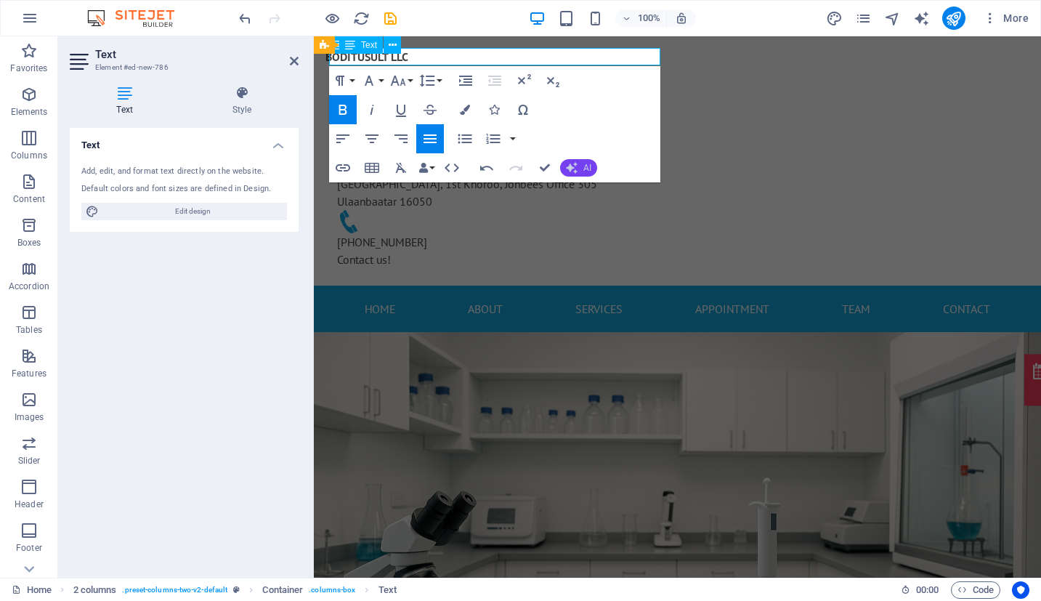
click at [578, 166] on button "AI" at bounding box center [578, 167] width 37 height 17
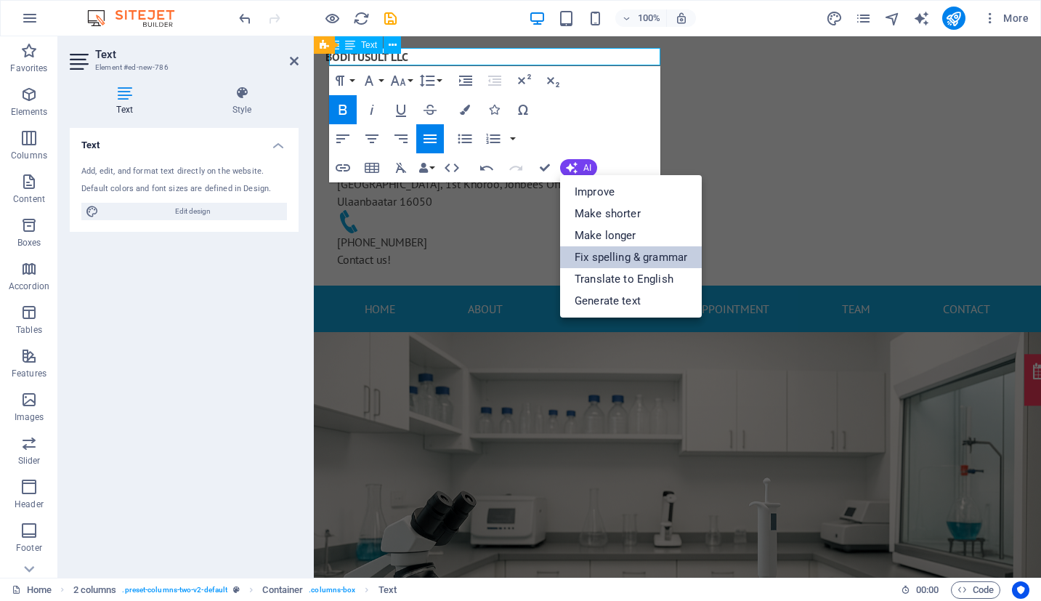
click at [635, 259] on link "Fix spelling & grammar" at bounding box center [631, 257] width 142 height 22
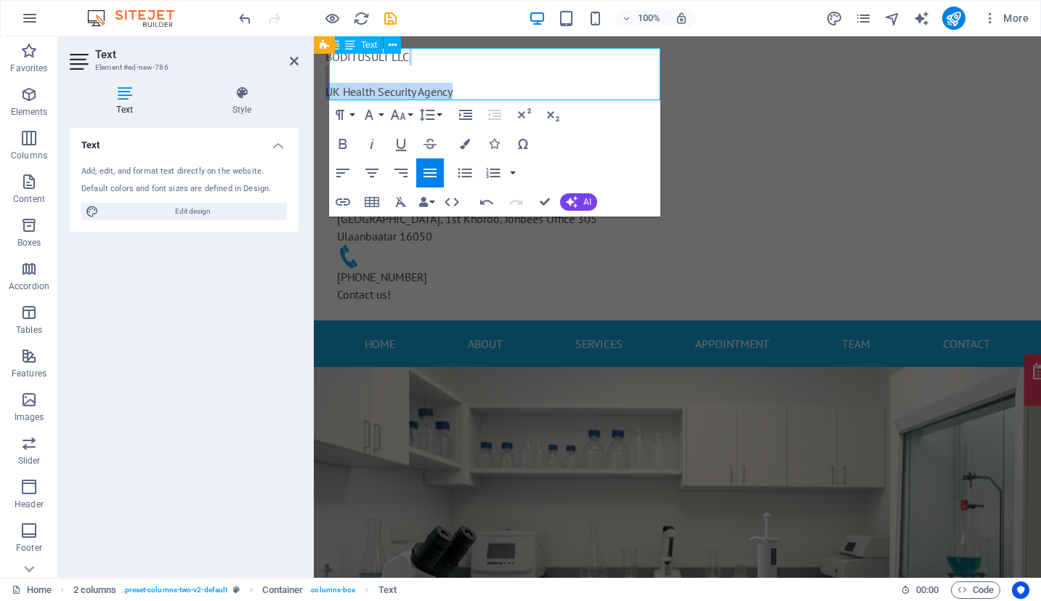
drag, startPoint x: 471, startPoint y: 89, endPoint x: 310, endPoint y: 81, distance: 161.5
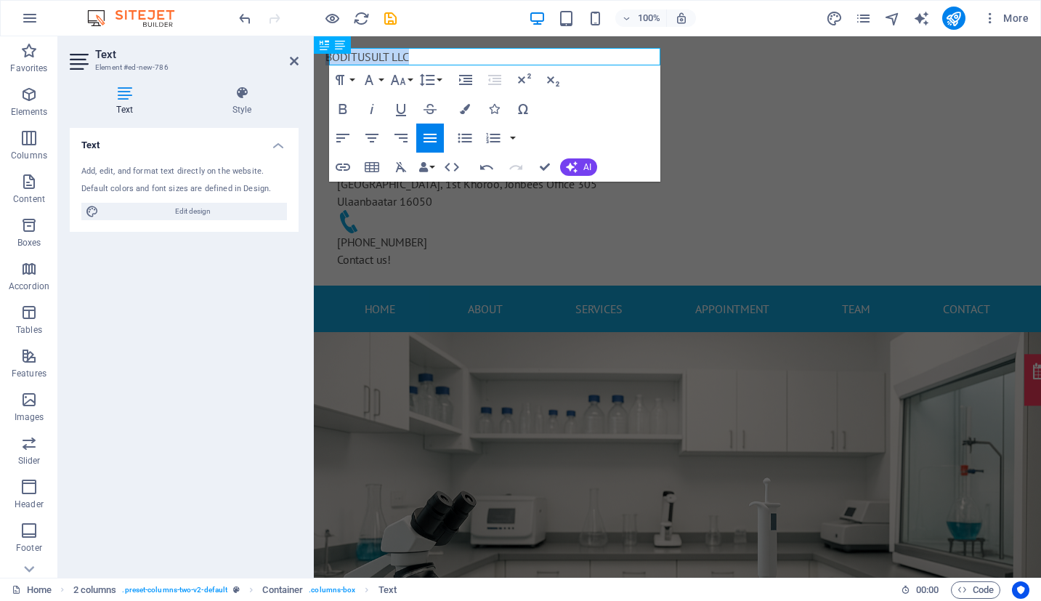
drag, startPoint x: 405, startPoint y: 60, endPoint x: 312, endPoint y: 58, distance: 93.0
click at [386, 81] on div "Paragraph Format Normal Heading 1 Heading 2 Heading 3 Heading 4 Heading 5 Headi…" at bounding box center [387, 79] width 116 height 29
click at [384, 81] on button "Font Family" at bounding box center [372, 79] width 28 height 29
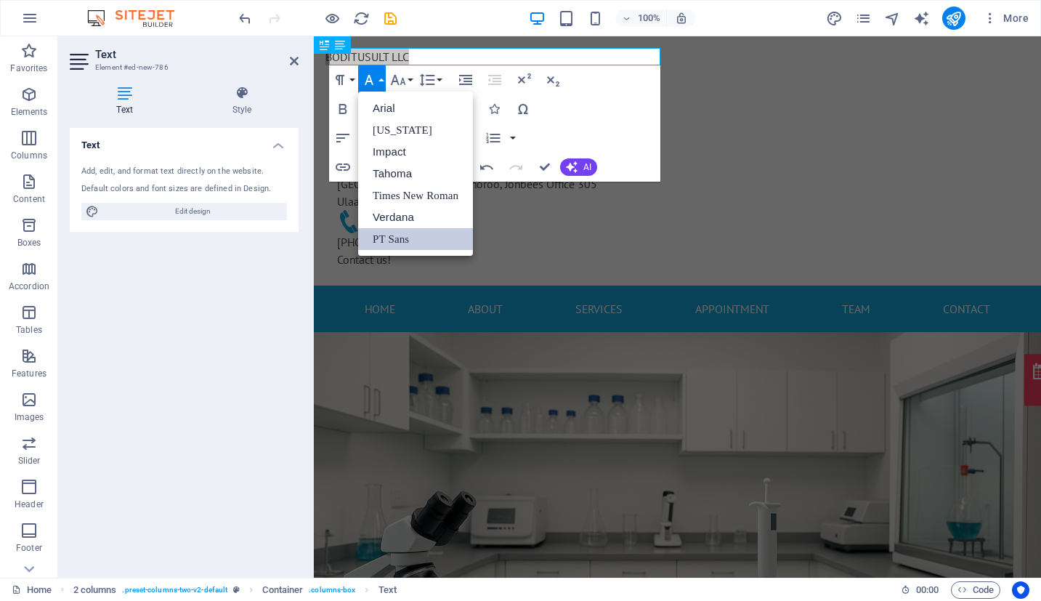
scroll to position [0, 0]
click at [384, 81] on button "Font Family" at bounding box center [372, 79] width 28 height 29
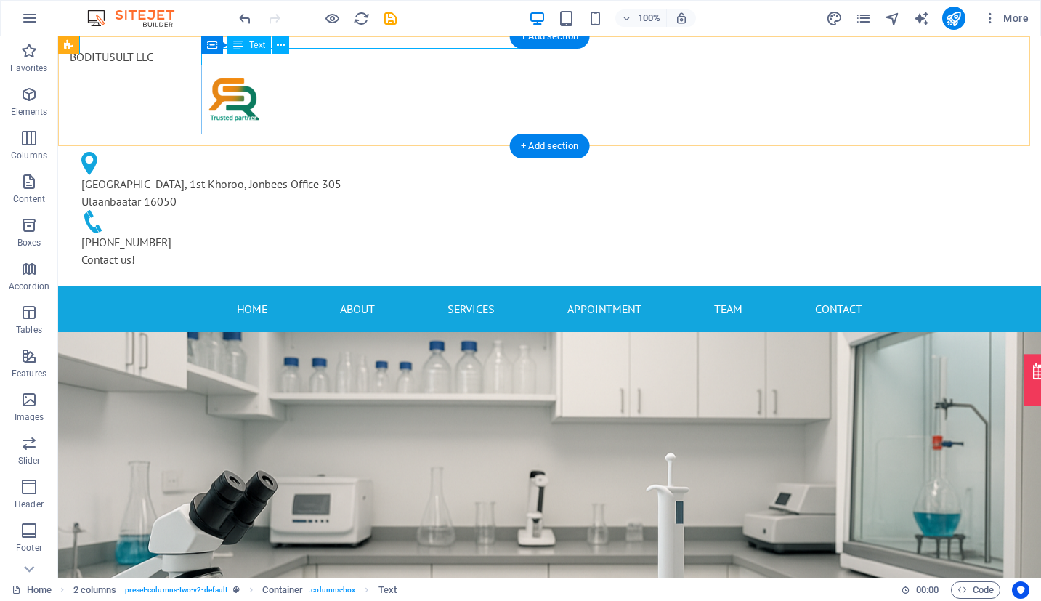
click at [379, 55] on div "BODITUSULT LLC" at bounding box center [235, 56] width 331 height 17
click at [287, 59] on div "BODITUSULT LLC" at bounding box center [235, 56] width 331 height 17
click at [283, 47] on icon at bounding box center [281, 45] width 8 height 15
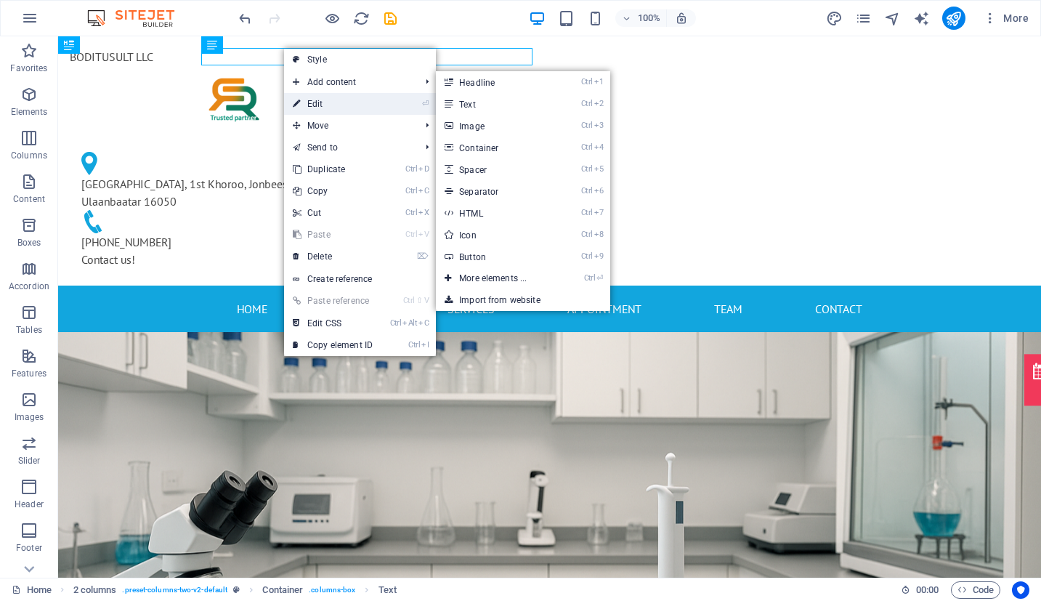
click at [328, 98] on link "⏎ Edit" at bounding box center [332, 104] width 97 height 22
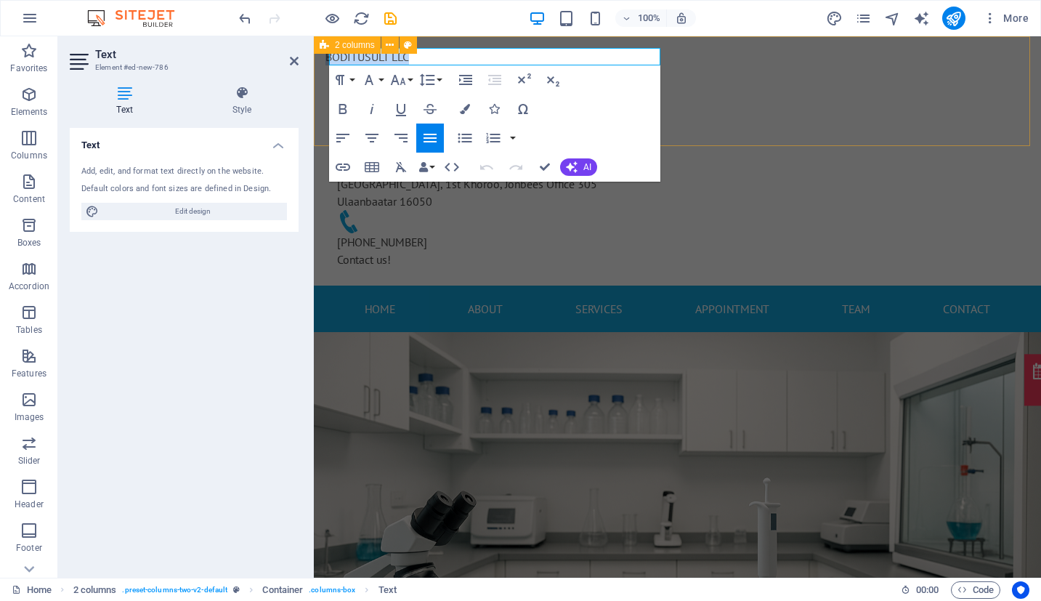
drag, startPoint x: 419, startPoint y: 60, endPoint x: 323, endPoint y: 57, distance: 96.0
click at [323, 57] on div "BODITUSULT LLC [GEOGRAPHIC_DATA], 1st Khoroo, Jonbees Office 305 [GEOGRAPHIC_DA…" at bounding box center [677, 160] width 727 height 249
click at [249, 99] on icon at bounding box center [241, 93] width 113 height 15
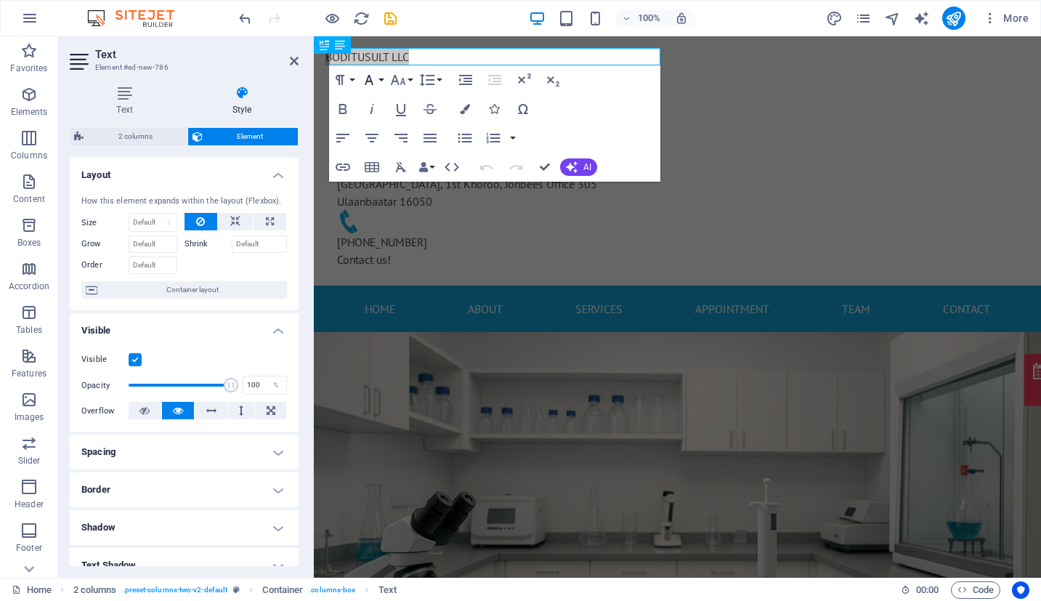
click at [379, 81] on button "Font Family" at bounding box center [372, 79] width 28 height 29
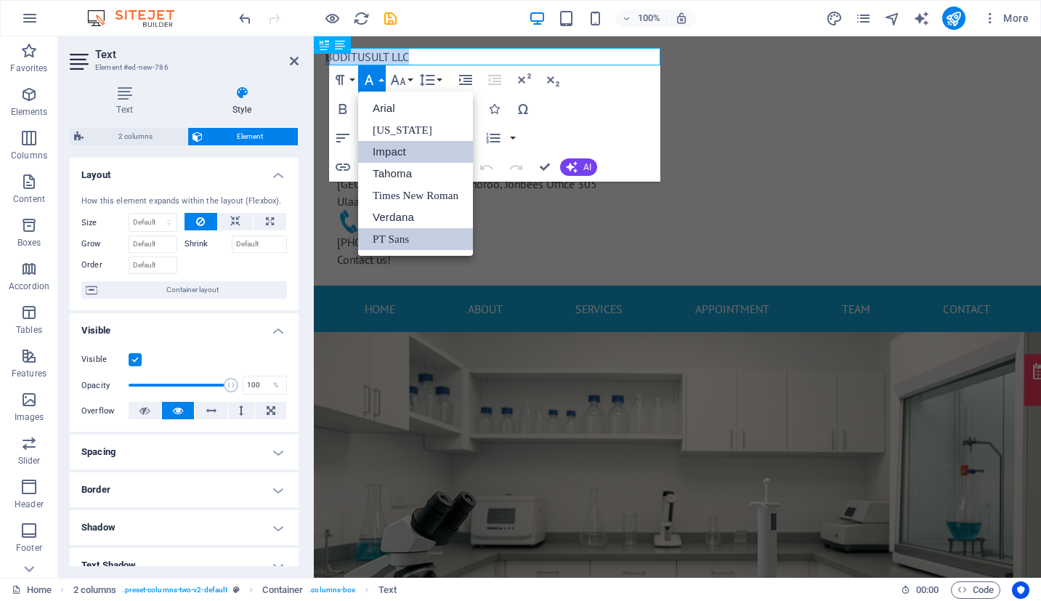
click at [406, 149] on link "Impact" at bounding box center [415, 152] width 115 height 22
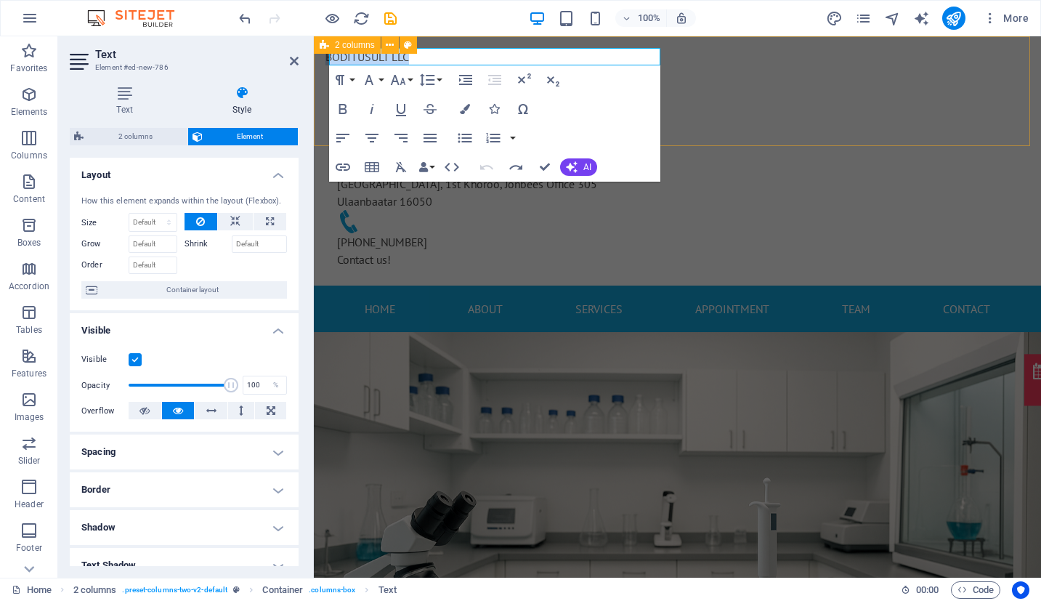
drag, startPoint x: 428, startPoint y: 58, endPoint x: 317, endPoint y: 58, distance: 111.2
click at [317, 58] on div "BODITUSULT LLC [GEOGRAPHIC_DATA], 1st Khoroo, Jonbees Office 305 [GEOGRAPHIC_DA…" at bounding box center [677, 160] width 727 height 249
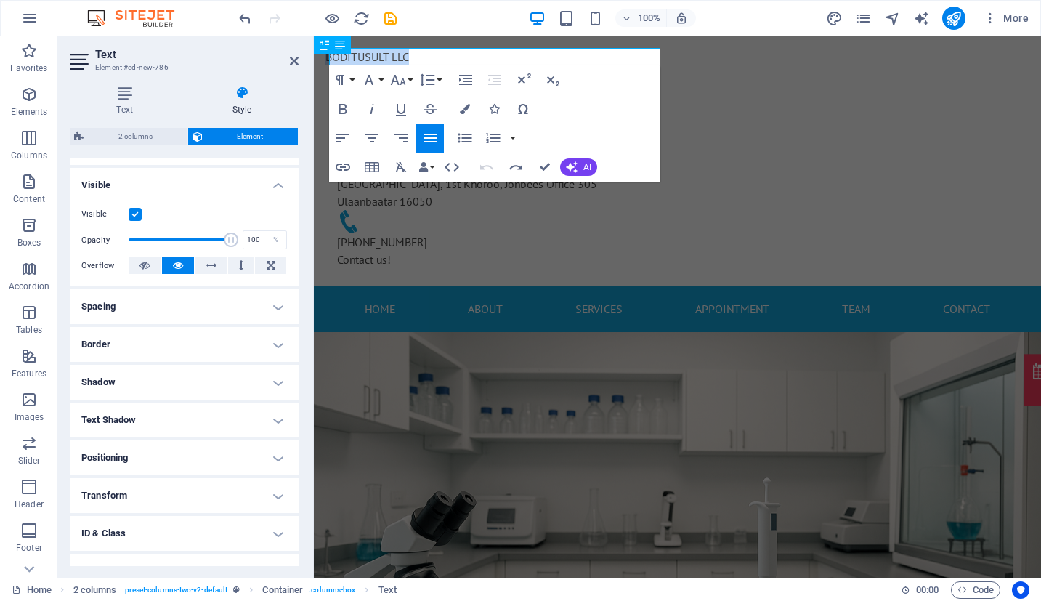
scroll to position [206, 0]
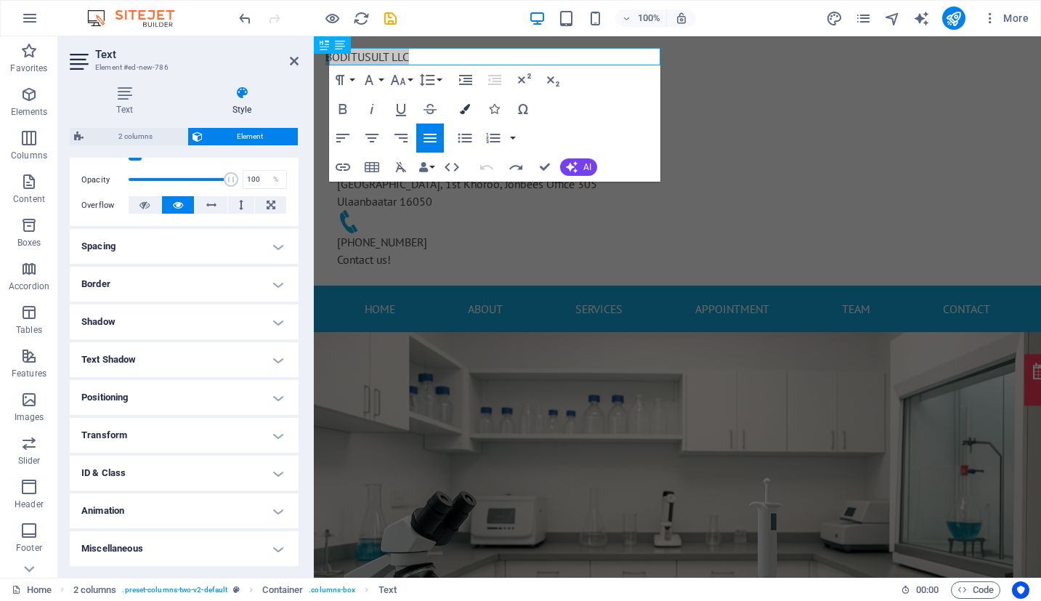
click at [466, 108] on icon "button" at bounding box center [465, 109] width 10 height 10
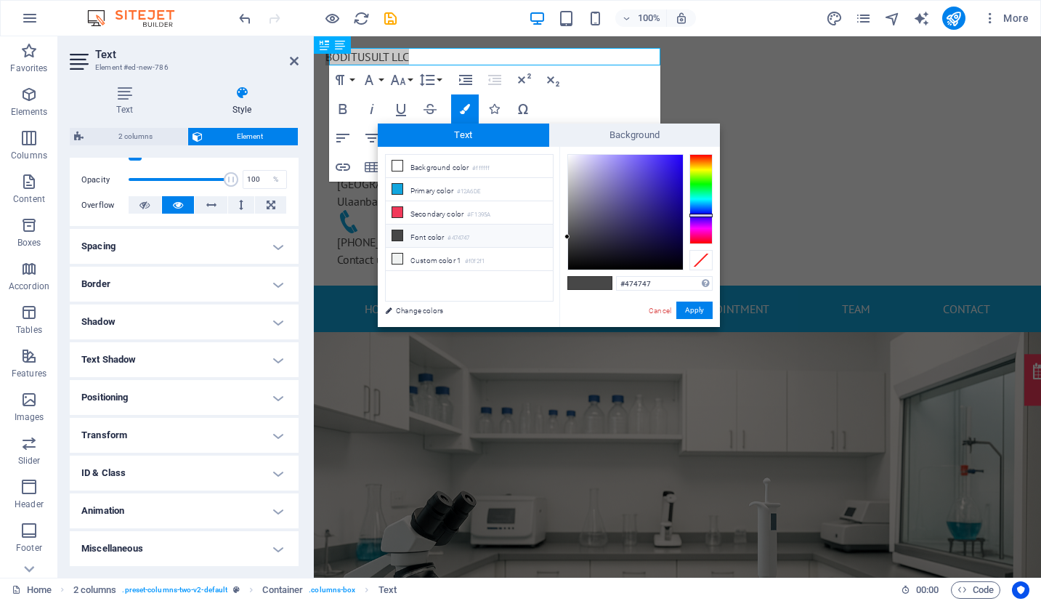
click at [698, 215] on div at bounding box center [701, 199] width 23 height 90
click at [703, 209] on div at bounding box center [701, 199] width 23 height 90
click at [404, 185] on li "Primary color #12A6DE" at bounding box center [469, 189] width 167 height 23
type input "#12a6de"
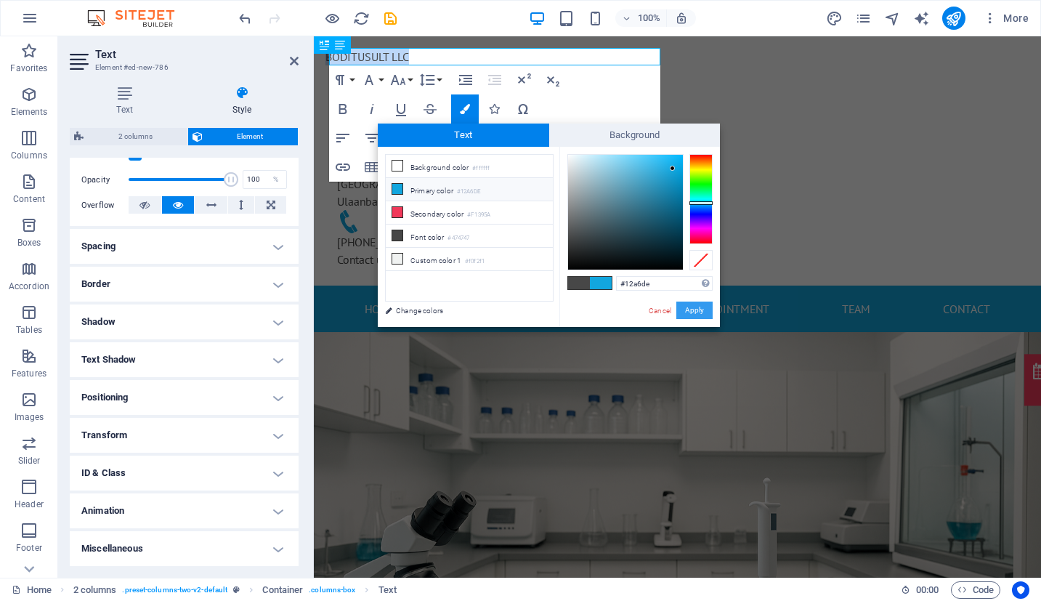
click at [698, 314] on button "Apply" at bounding box center [694, 310] width 36 height 17
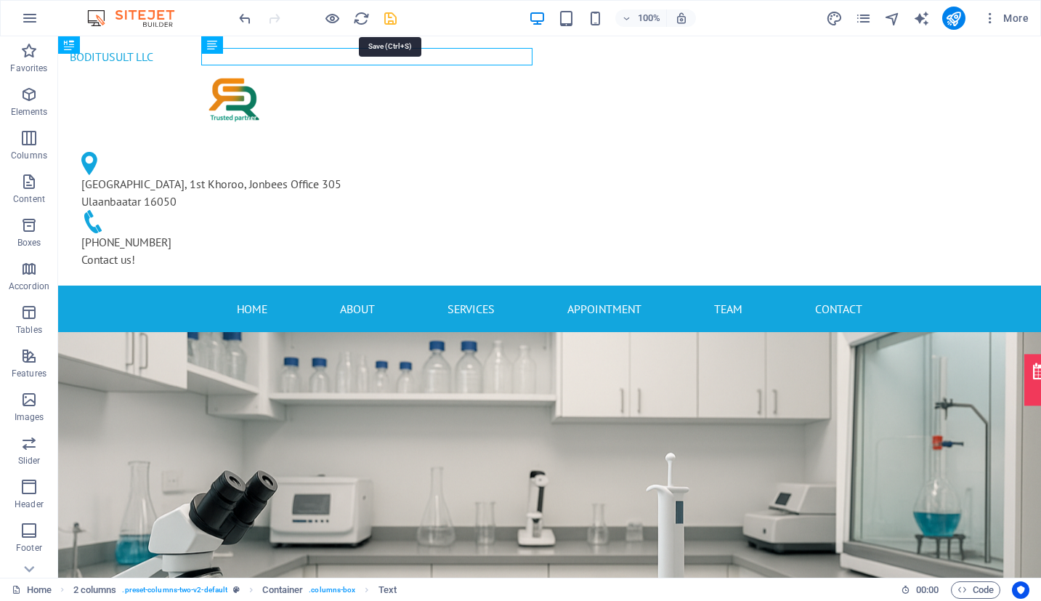
click at [393, 18] on icon "save" at bounding box center [390, 18] width 17 height 17
checkbox input "false"
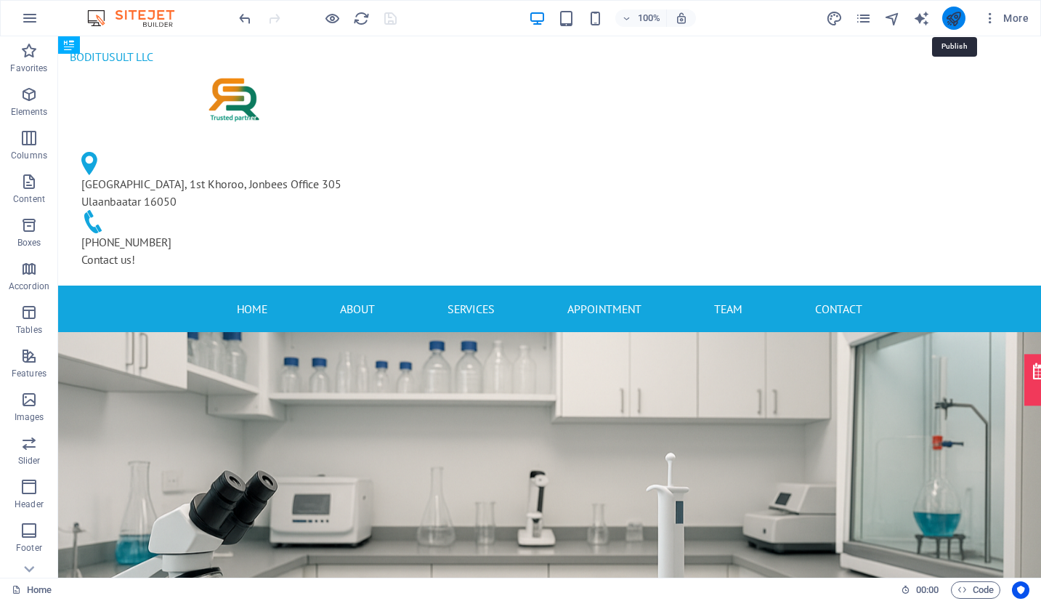
click at [953, 20] on icon "publish" at bounding box center [953, 18] width 17 height 17
